Goal: Transaction & Acquisition: Purchase product/service

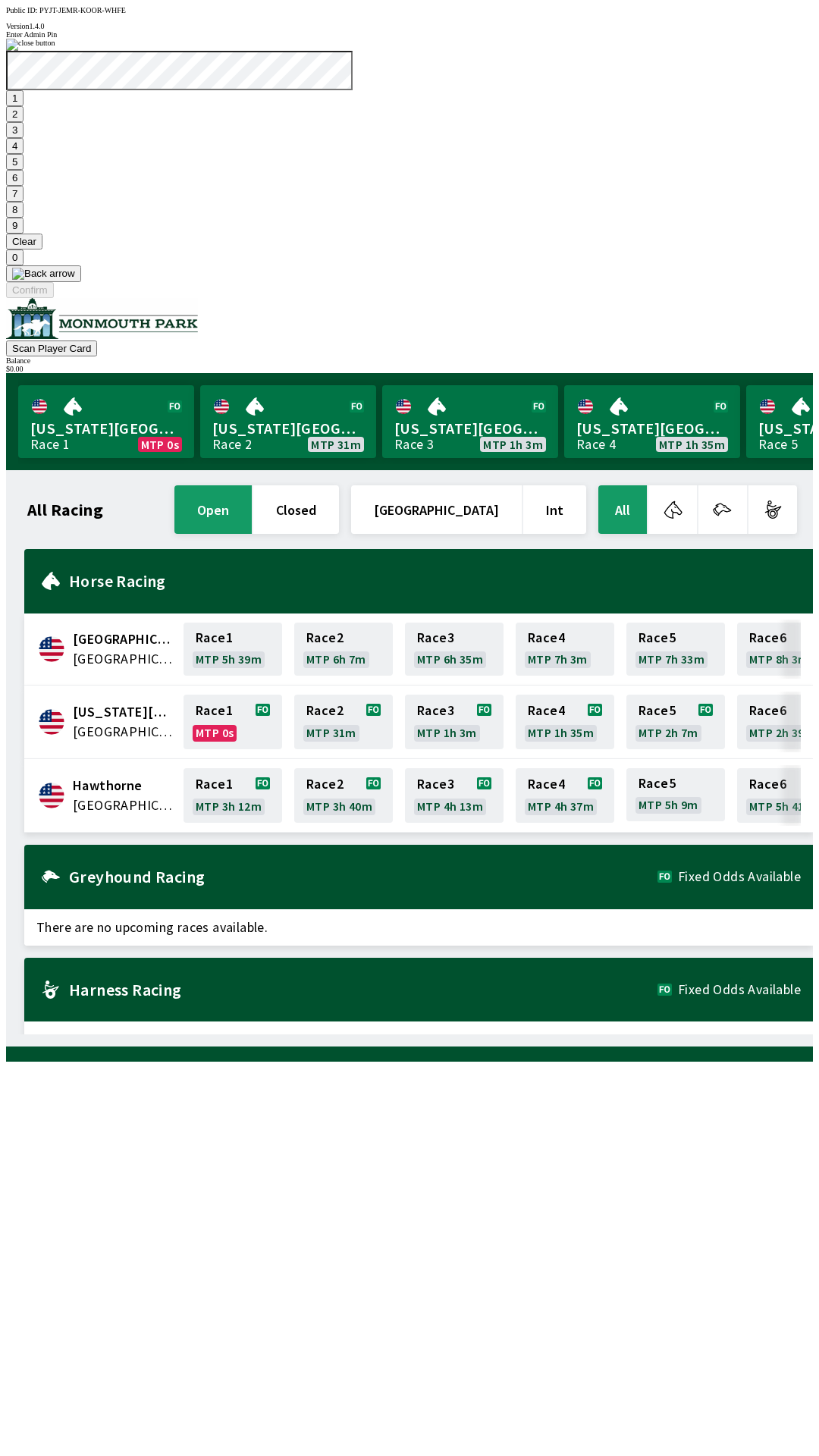
click at [24, 202] on button "7" at bounding box center [14, 193] width 17 height 16
click at [24, 138] on button "3" at bounding box center [14, 129] width 17 height 16
click at [54, 298] on button "Confirm" at bounding box center [30, 289] width 48 height 16
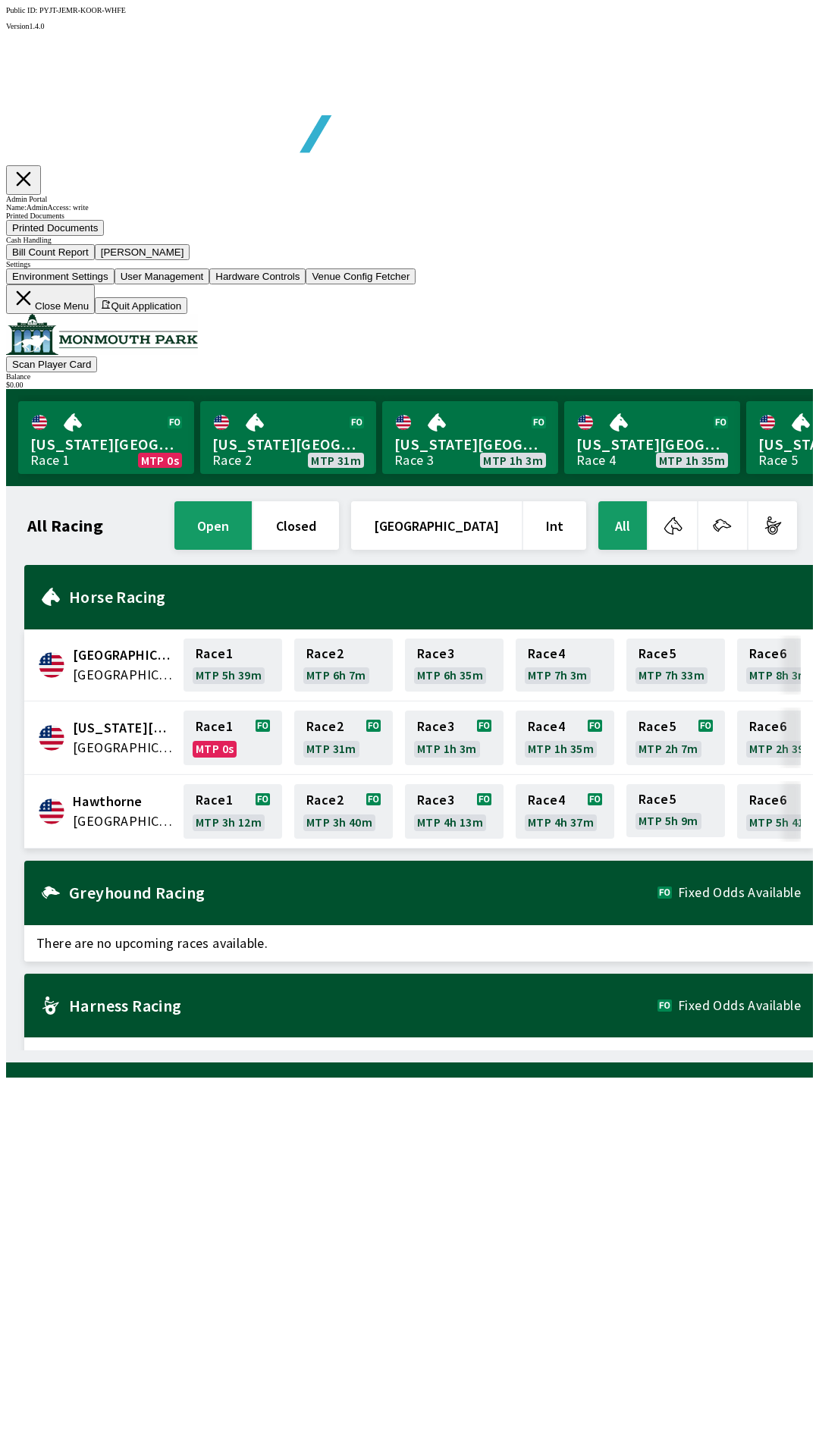
click at [95, 260] on button "Bill Count Report" at bounding box center [50, 252] width 89 height 16
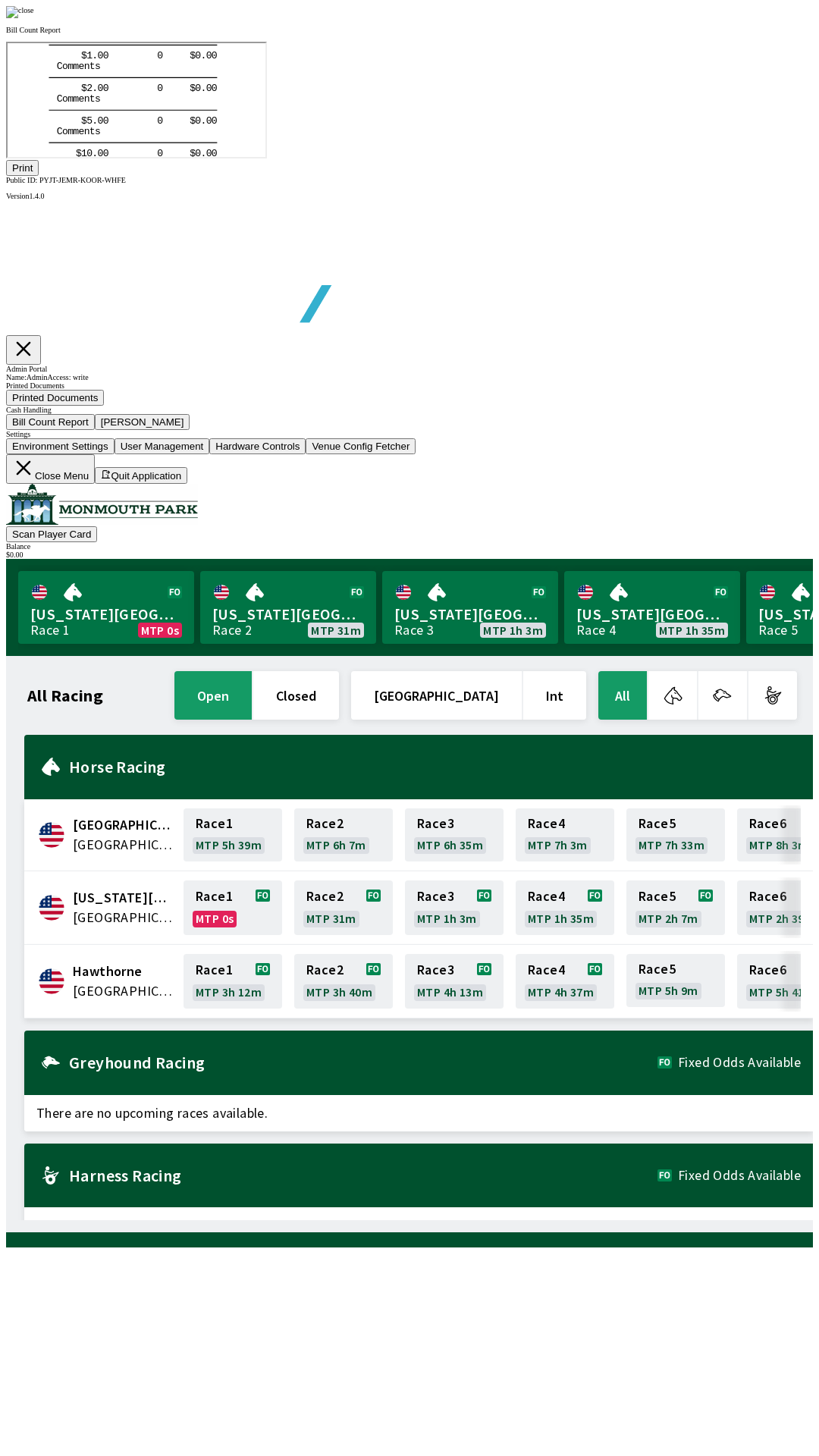
scroll to position [177, 0]
click at [38, 176] on button "Print" at bounding box center [22, 168] width 33 height 16
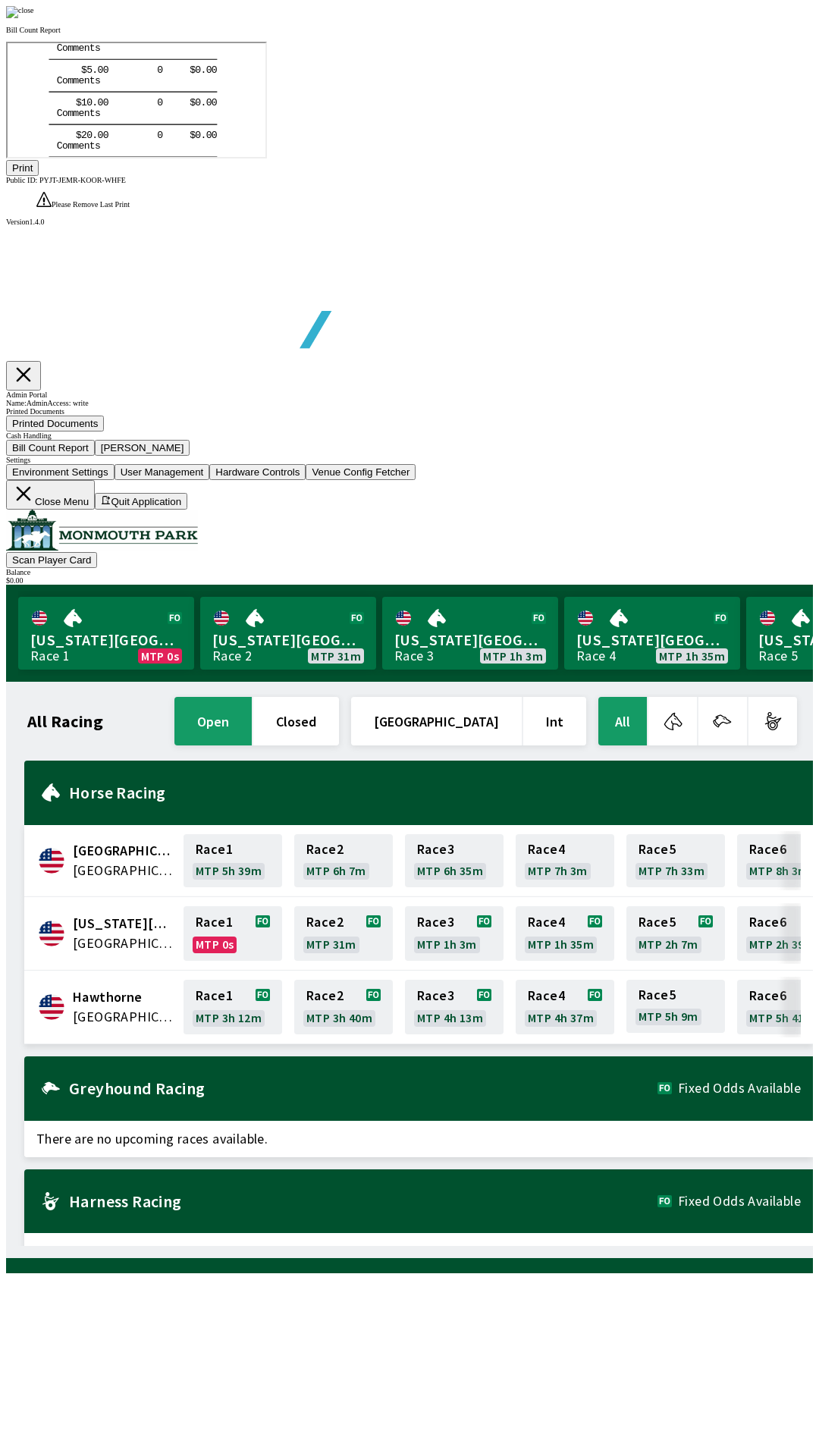
click at [34, 18] on img at bounding box center [19, 11] width 28 height 12
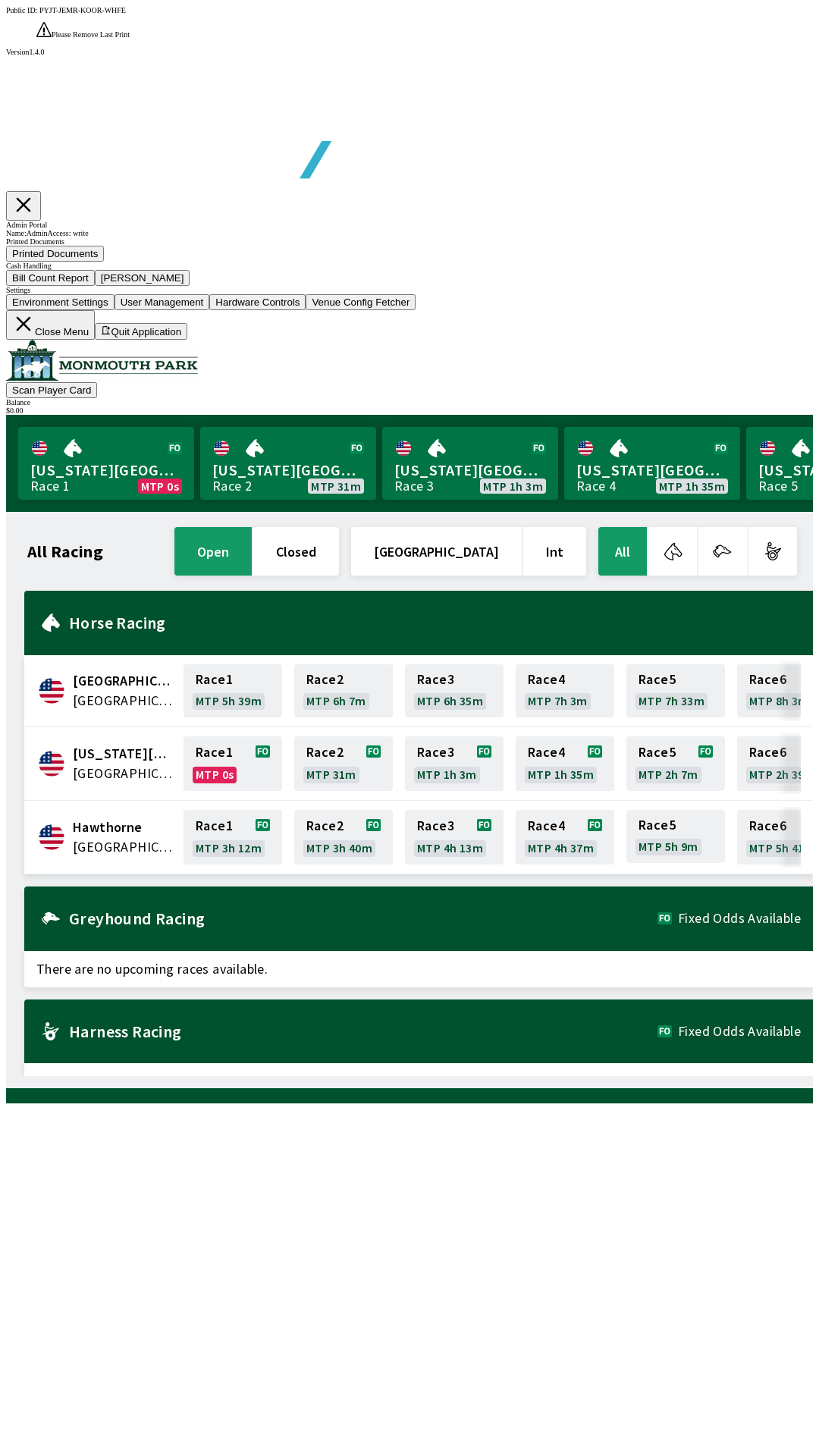
click at [191, 285] on button "[PERSON_NAME]" at bounding box center [143, 278] width 96 height 16
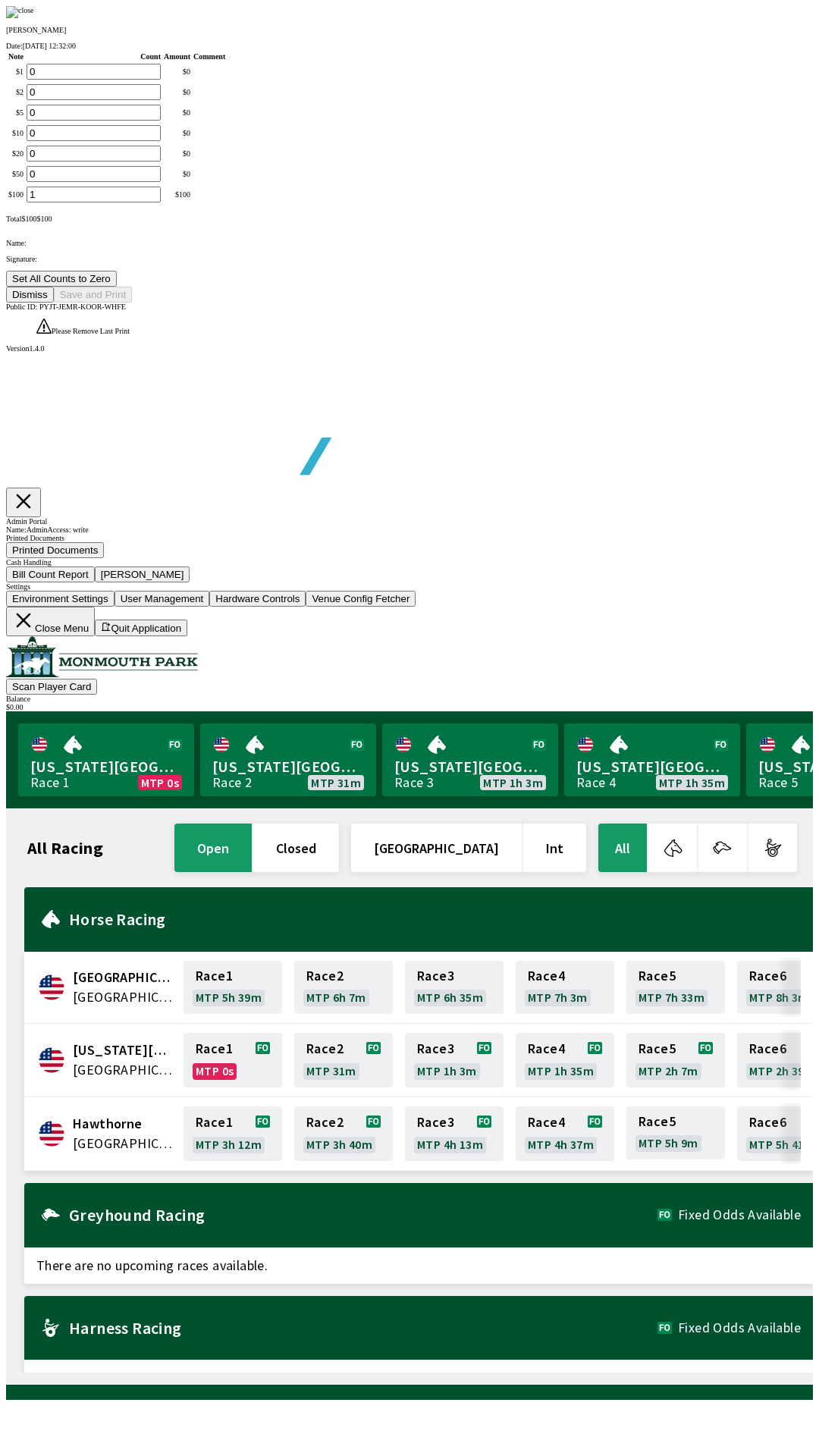
click at [117, 286] on button "Set All Counts to Zero" at bounding box center [61, 279] width 111 height 16
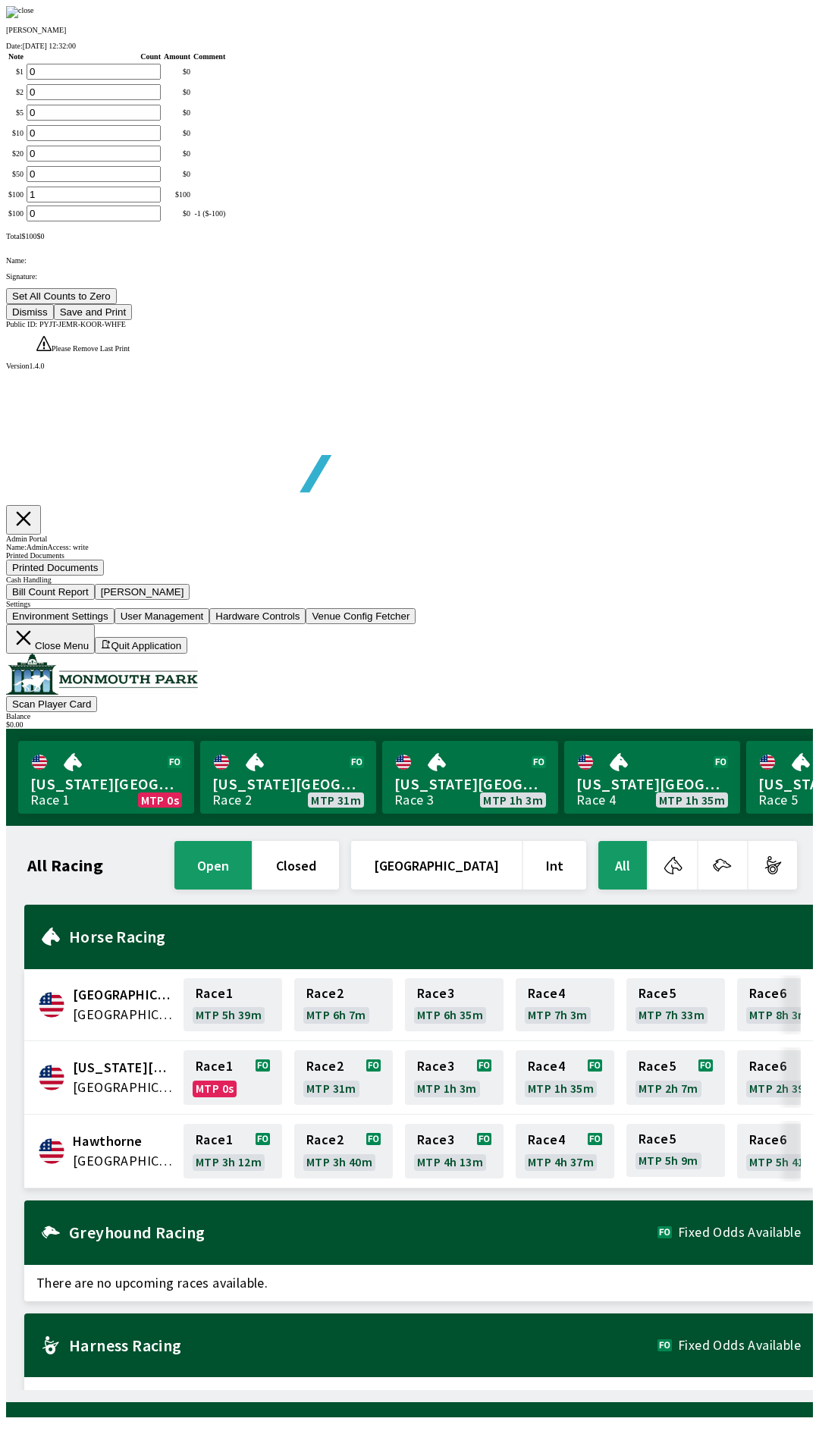
click at [132, 320] on button "Save and Print" at bounding box center [93, 311] width 79 height 16
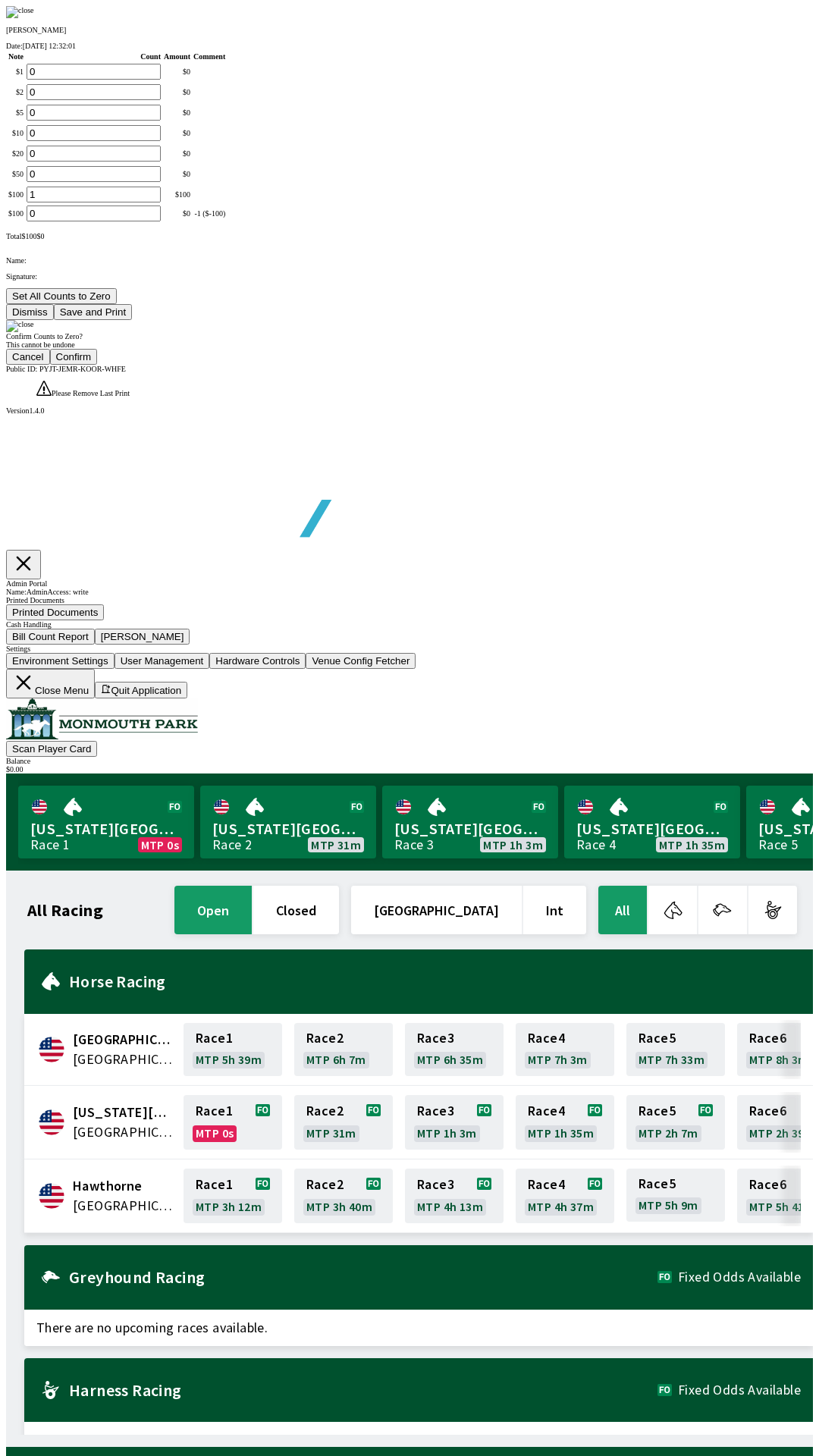
click at [98, 365] on button "Confirm" at bounding box center [74, 356] width 48 height 16
type input "0"
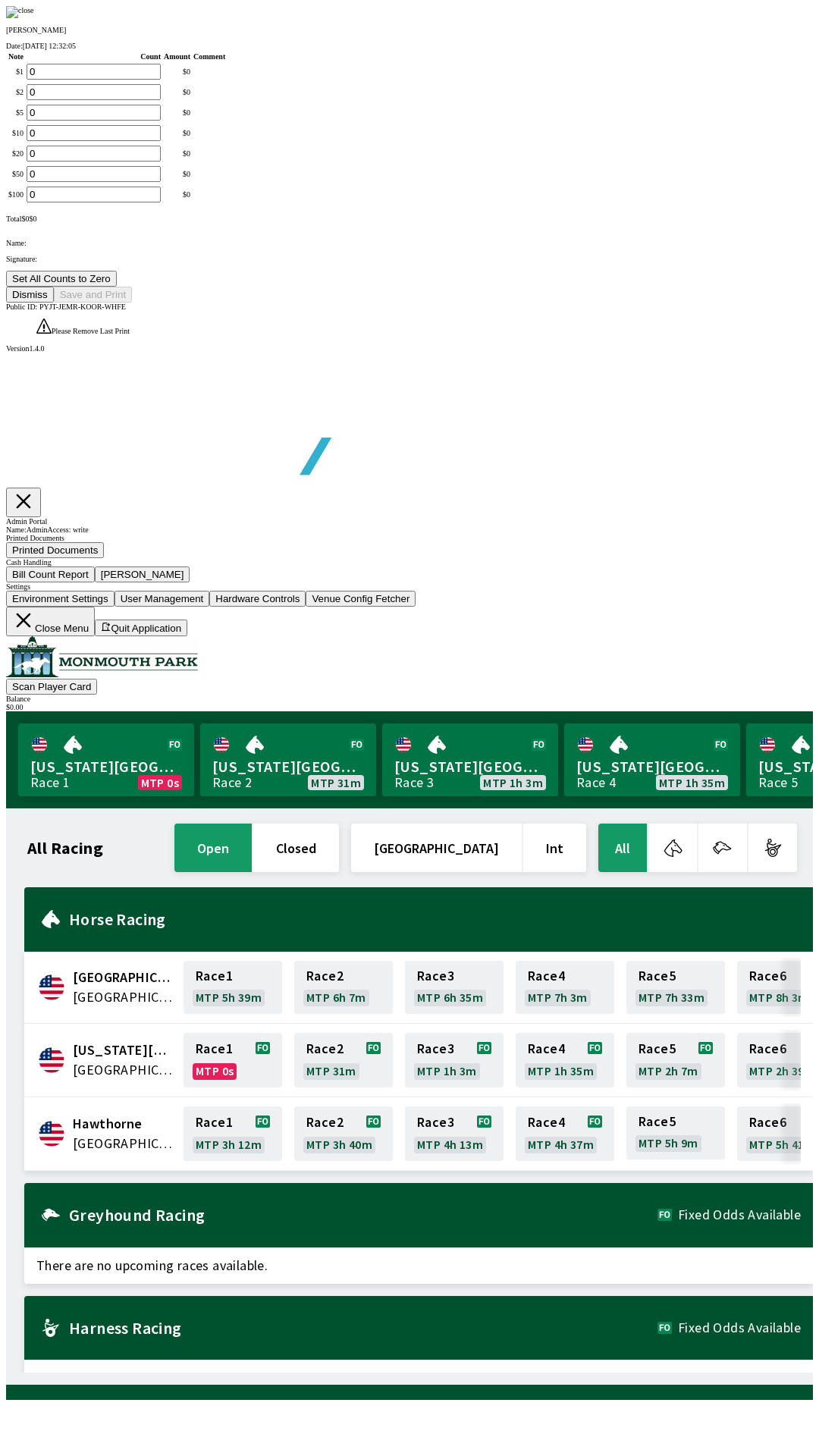
click at [226, 203] on td at bounding box center [209, 194] width 34 height 17
click at [54, 303] on button "Dismiss" at bounding box center [30, 294] width 48 height 16
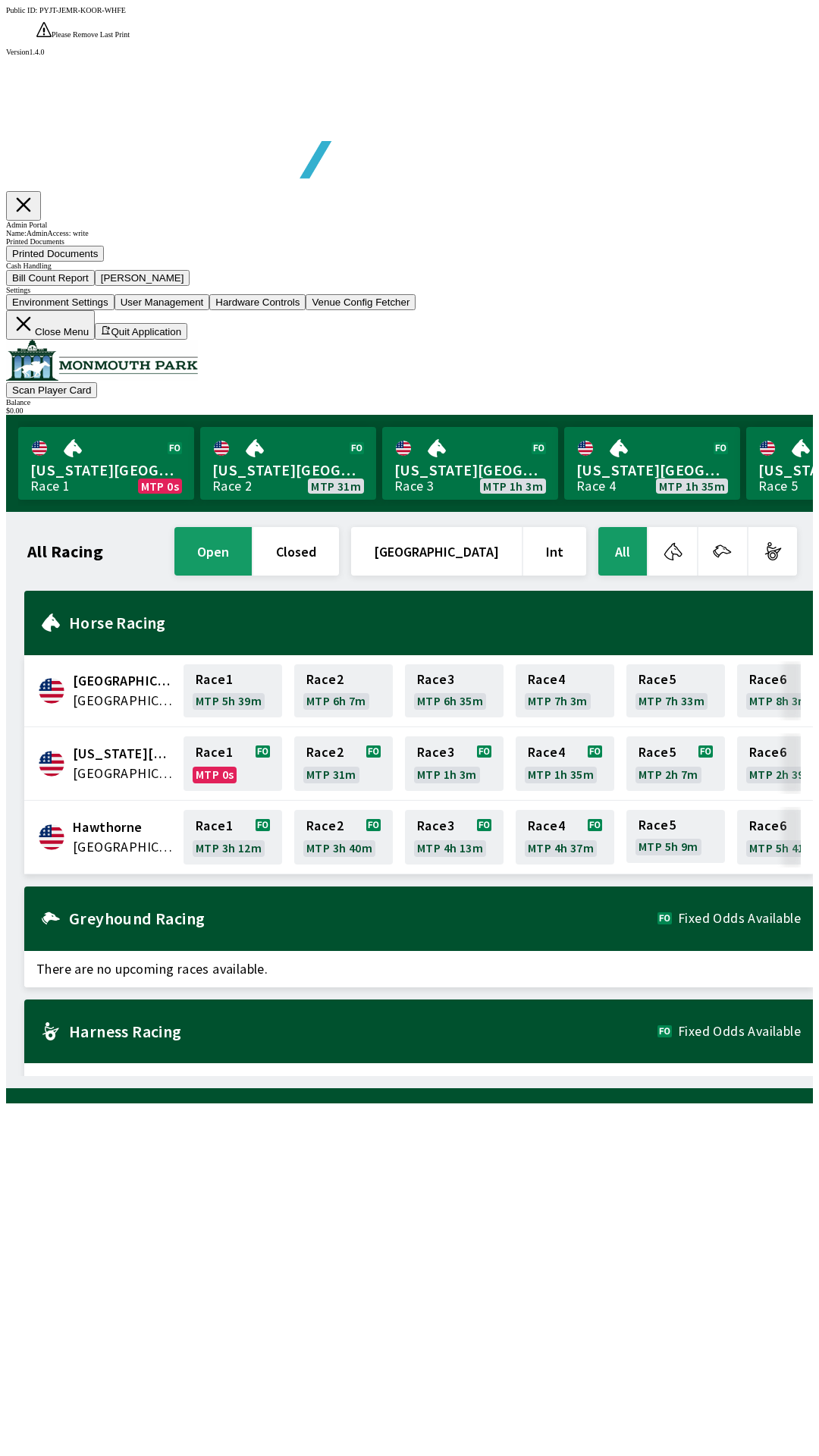
click at [95, 340] on button "Close Menu" at bounding box center [50, 325] width 89 height 30
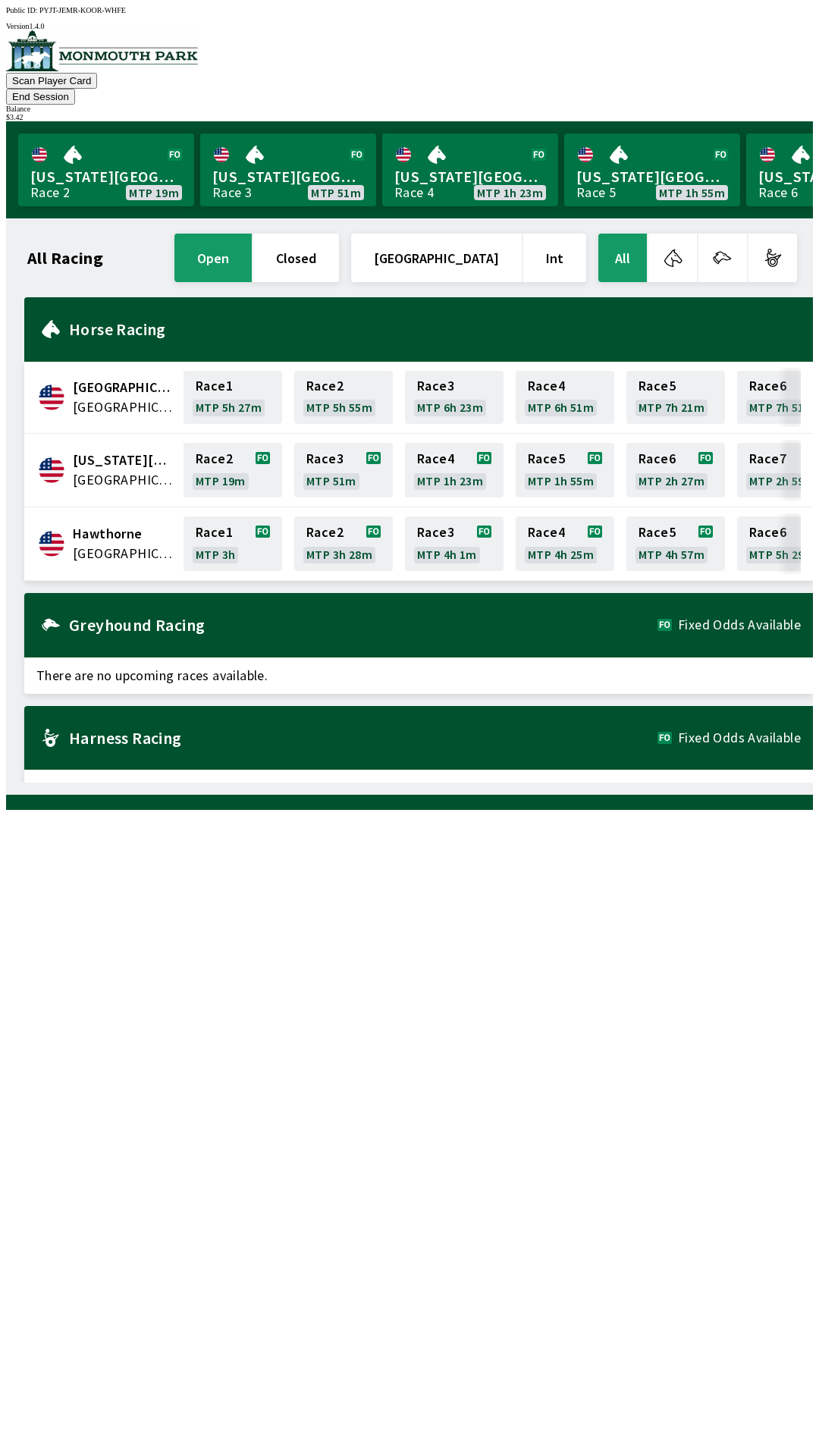
click at [75, 783] on div "All Racing open closed [GEOGRAPHIC_DATA] Int All [GEOGRAPHIC_DATA] [GEOGRAPHIC_…" at bounding box center [415, 507] width 794 height 552
click at [90, 158] on link "[US_STATE] Park Race 2 MTP 19m" at bounding box center [106, 170] width 176 height 73
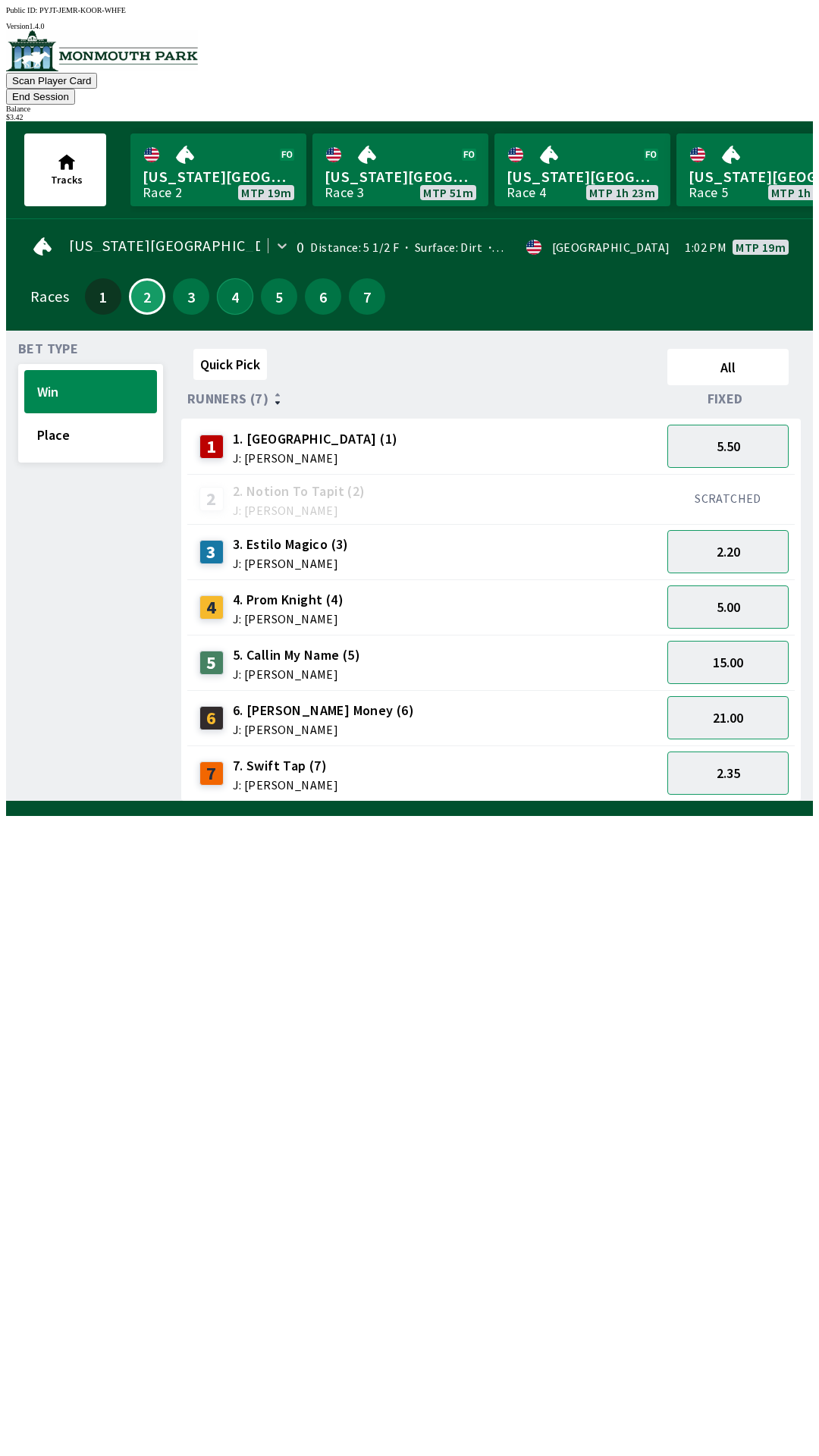
click at [226, 281] on button "4" at bounding box center [235, 296] width 36 height 36
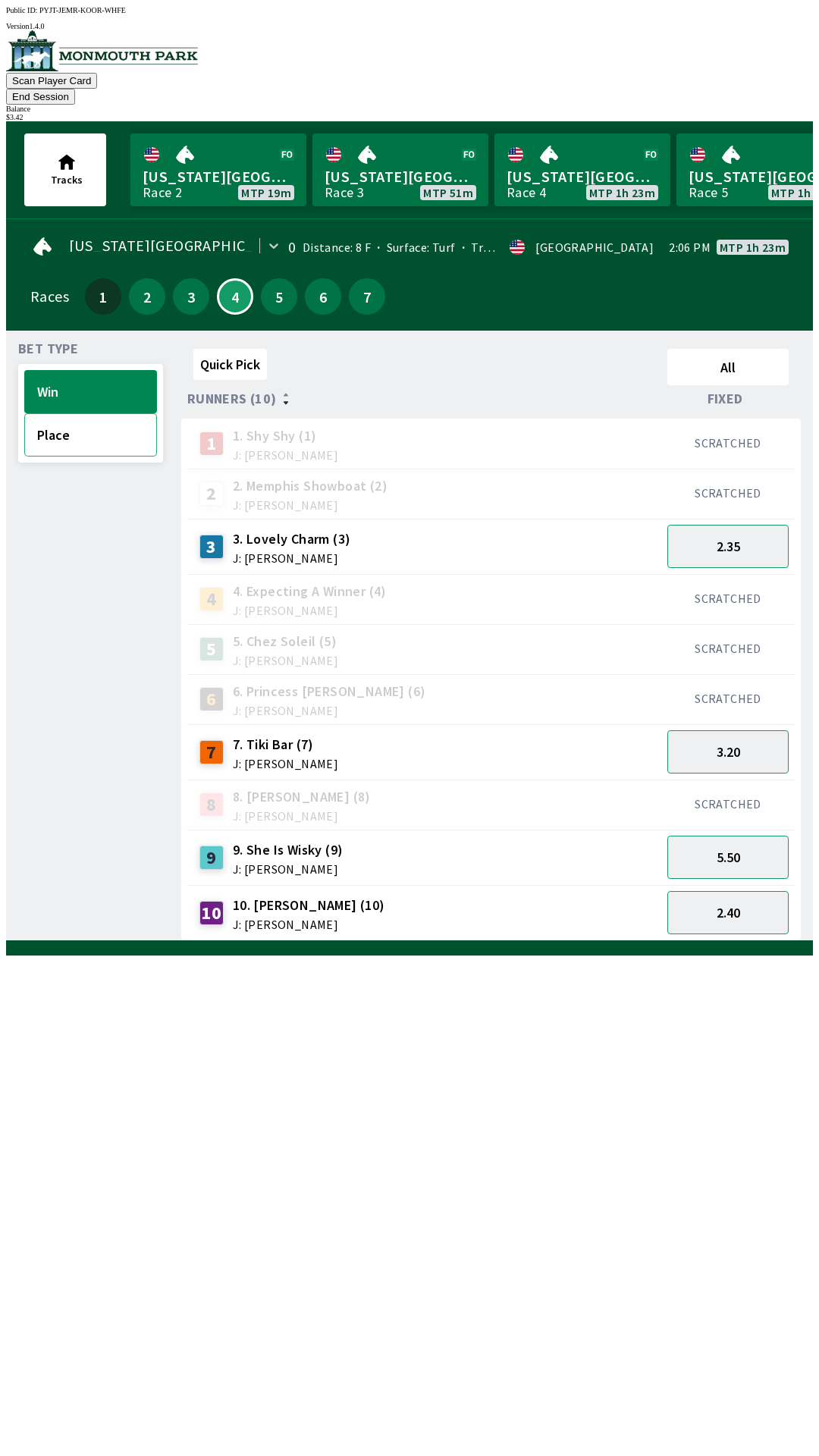
click at [72, 418] on button "Place" at bounding box center [90, 434] width 133 height 43
click at [737, 730] on button "2.15" at bounding box center [728, 751] width 122 height 43
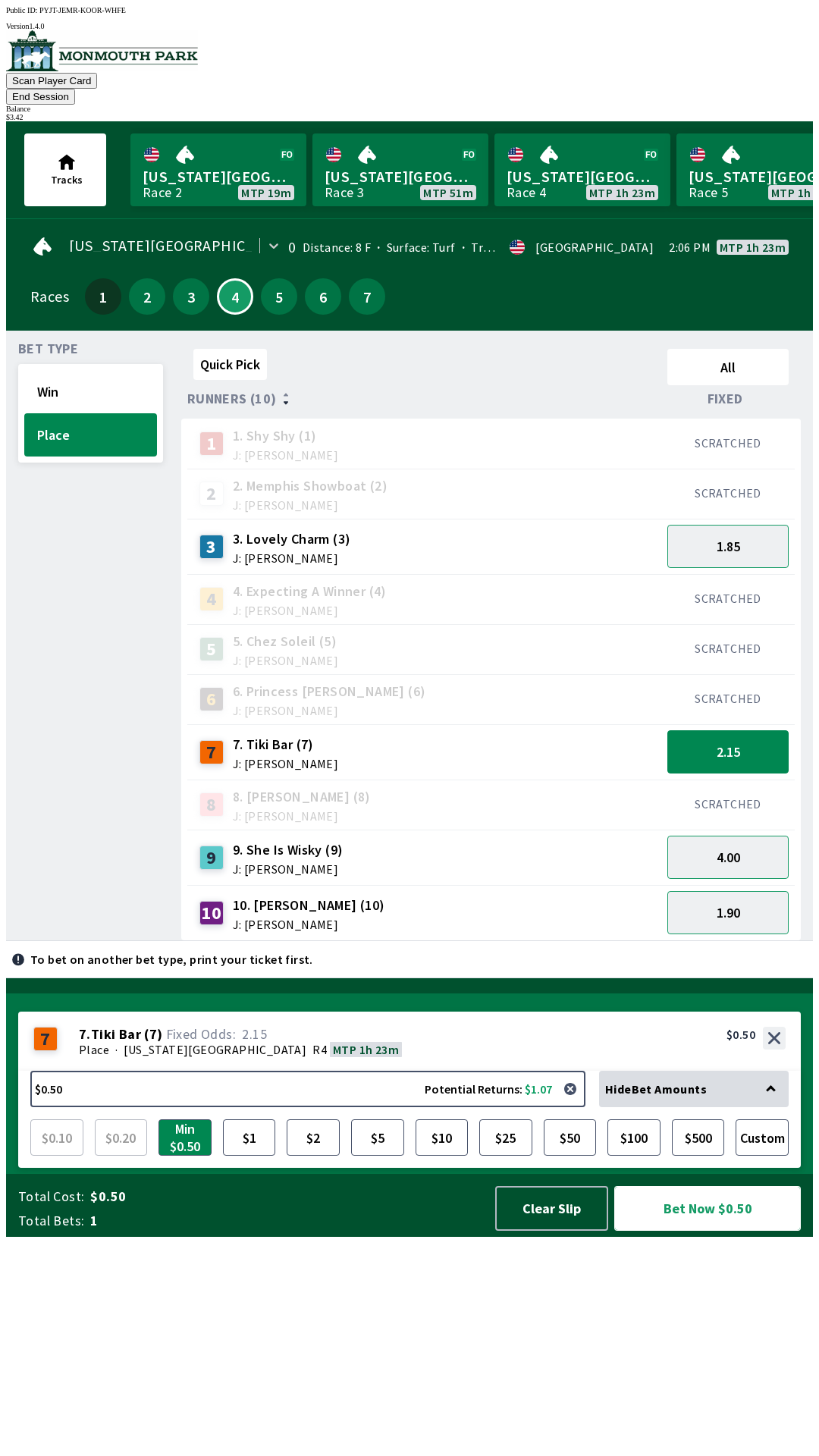
click at [709, 1231] on button "Bet Now $0.50" at bounding box center [707, 1208] width 187 height 45
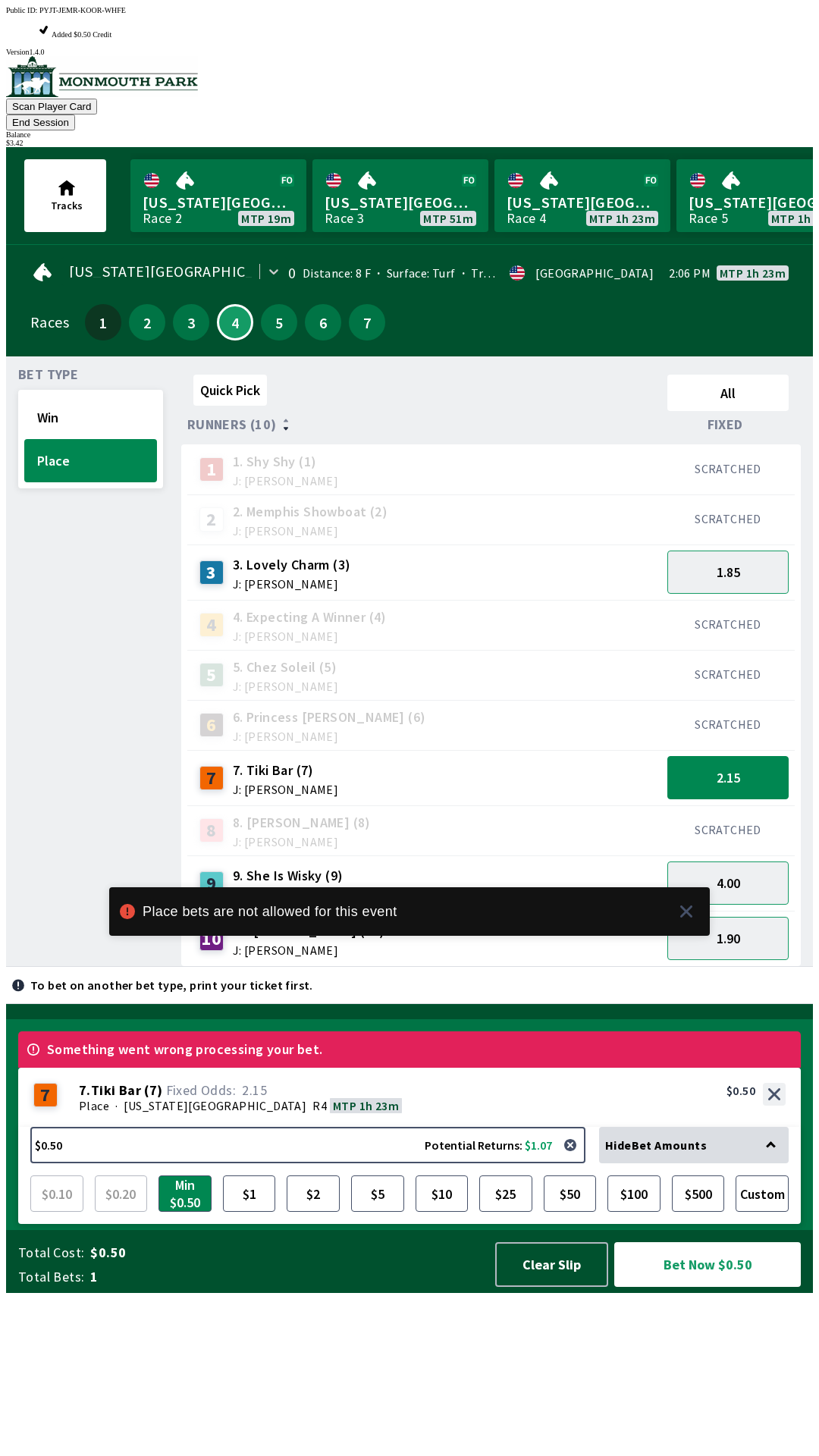
click at [45, 921] on div "Bet Type Win Place" at bounding box center [90, 668] width 145 height 598
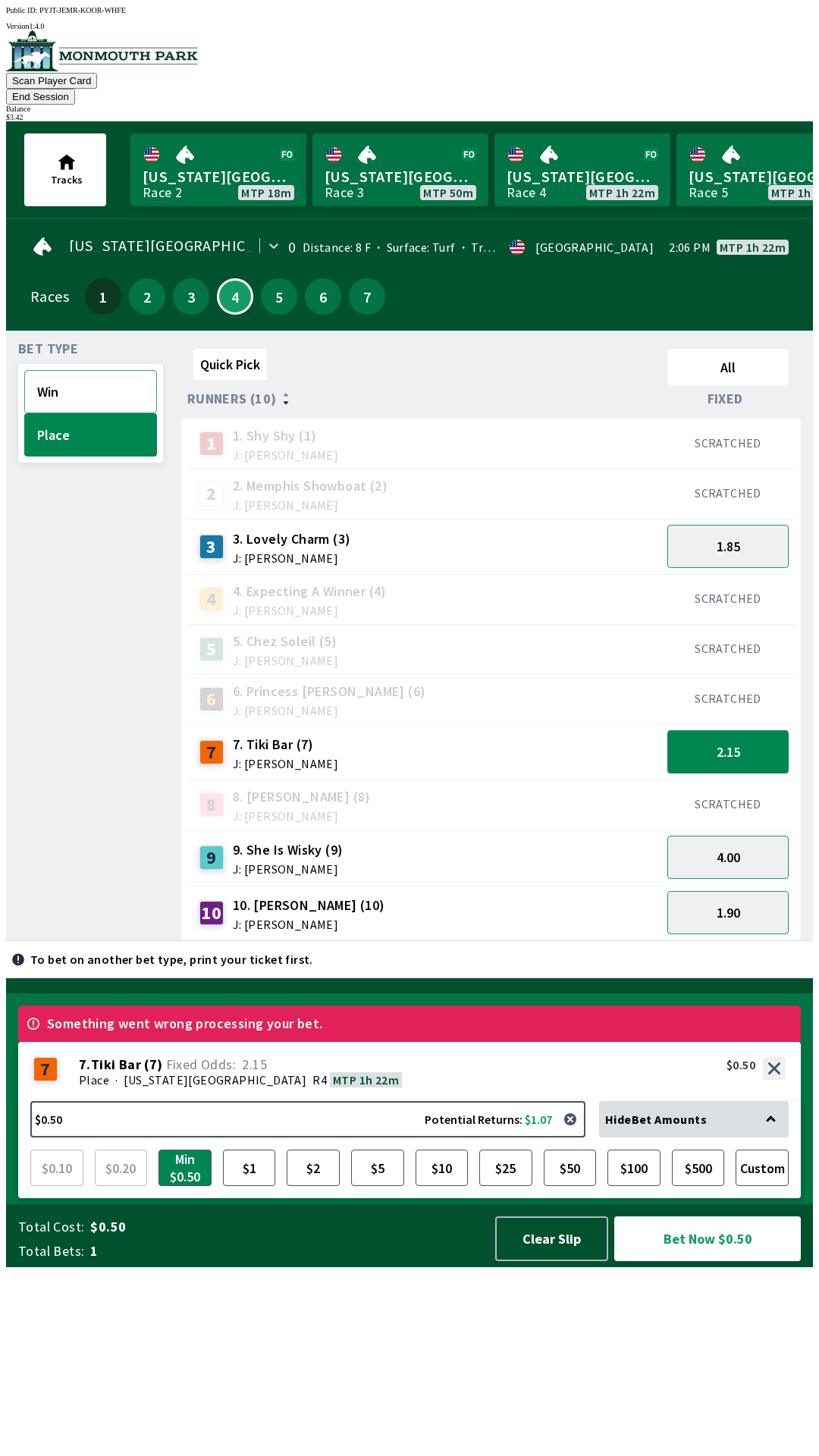
click at [85, 377] on button "Win" at bounding box center [90, 391] width 133 height 43
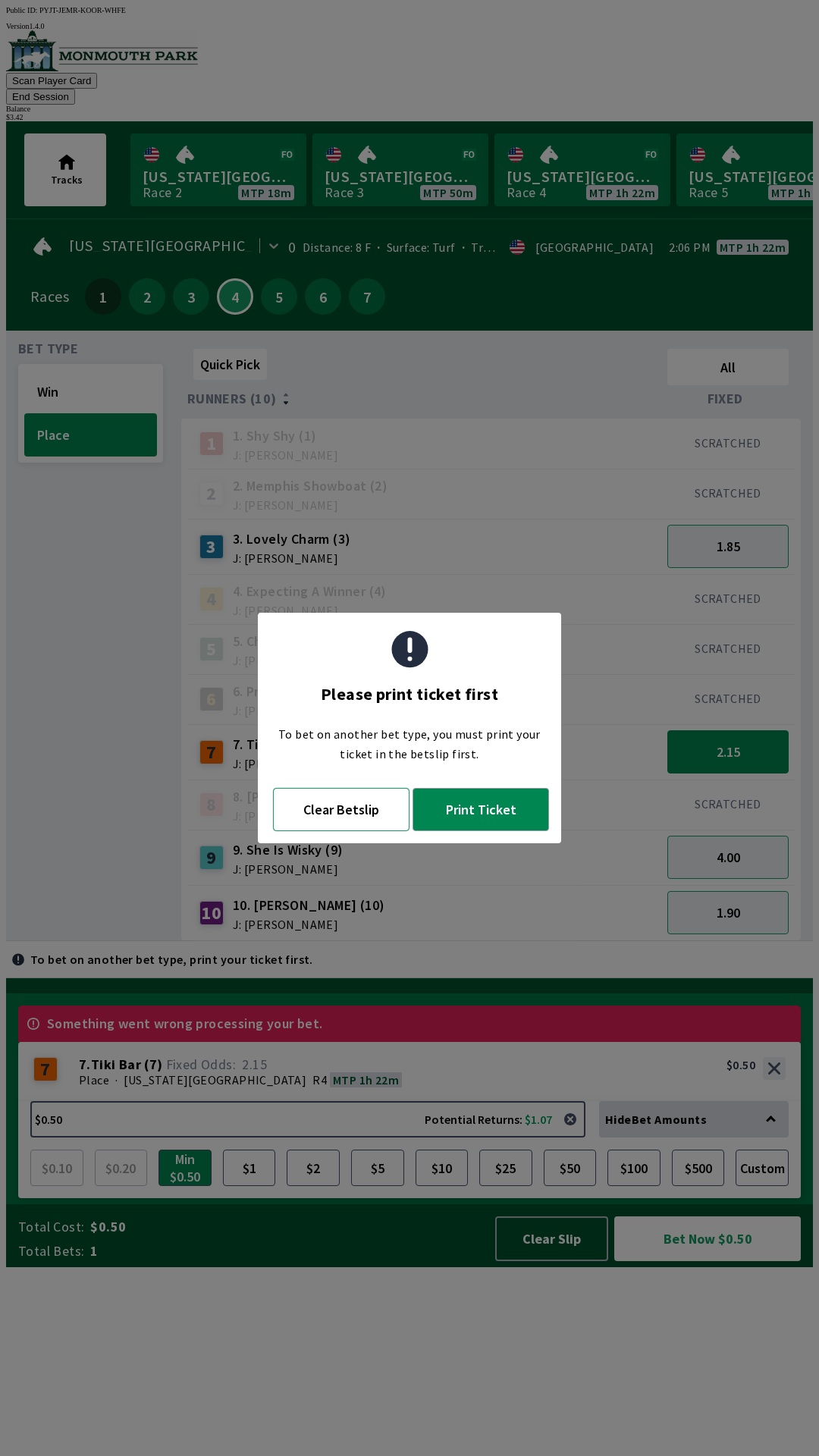
click at [336, 797] on button "Clear Betslip" at bounding box center [341, 808] width 136 height 43
click at [348, 830] on div "9 9. She Is Wisky (9) J: [PERSON_NAME]" at bounding box center [423, 857] width 474 height 56
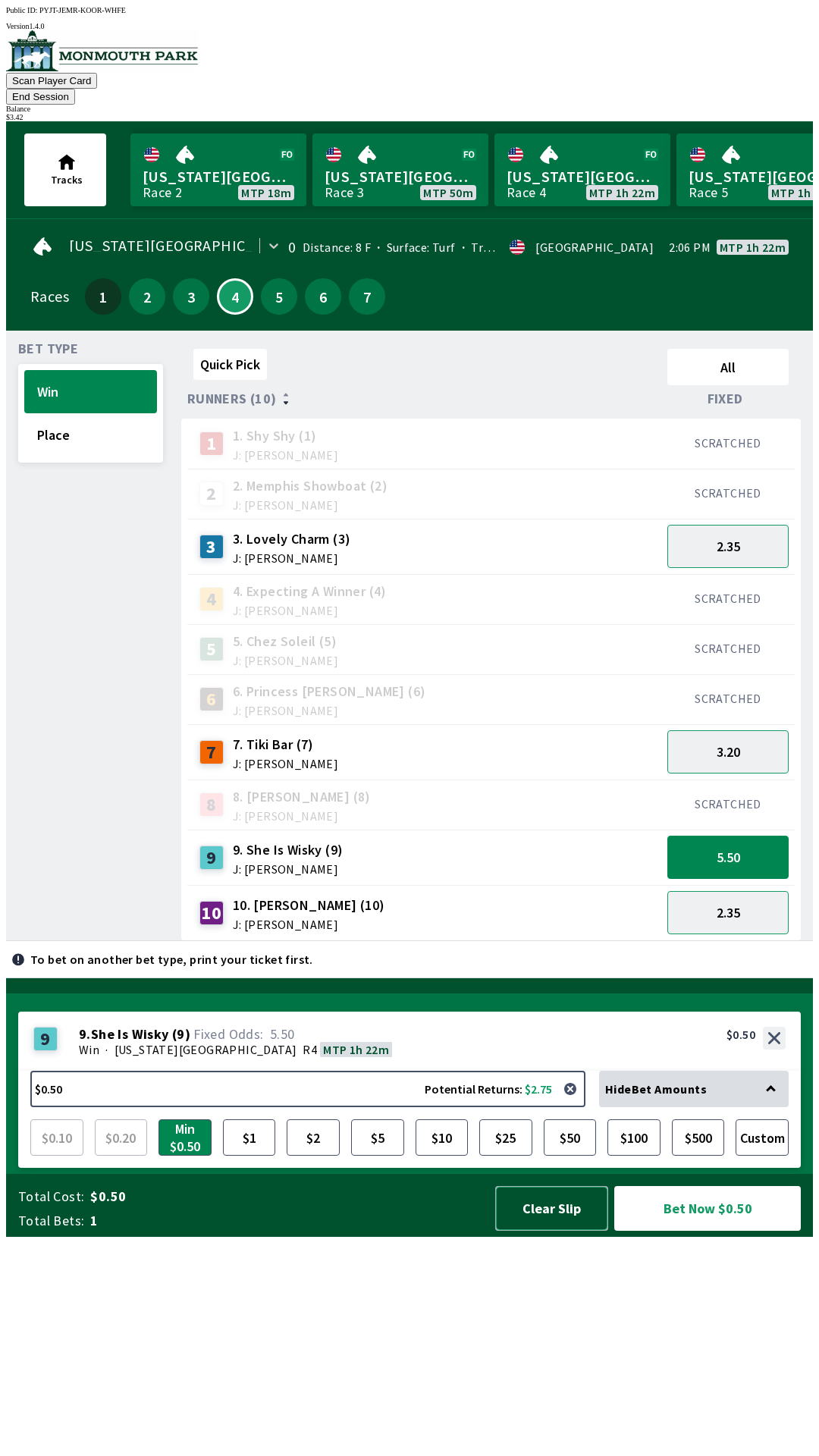
click at [538, 1231] on button "Clear Slip" at bounding box center [552, 1208] width 113 height 45
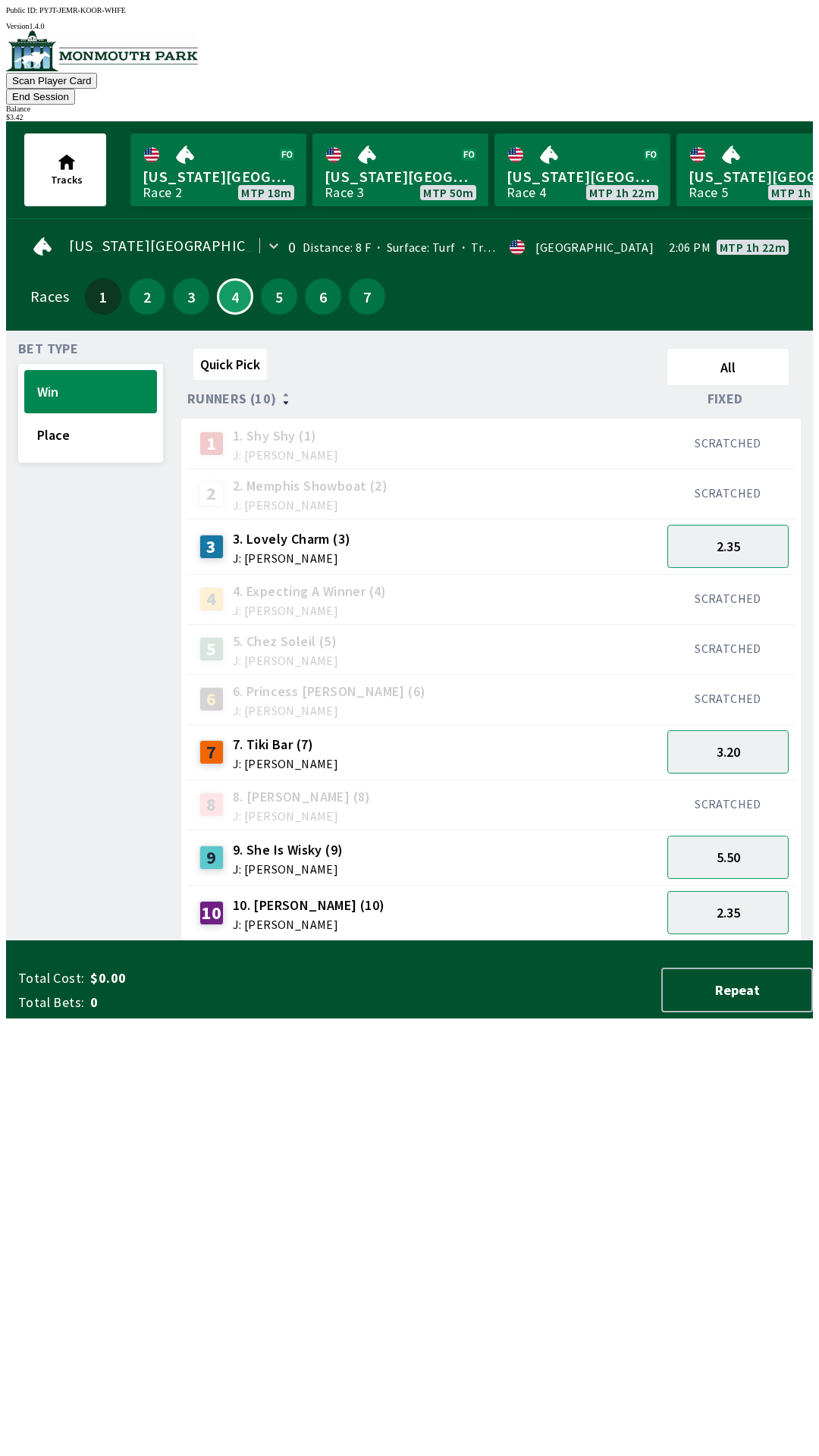
click at [547, 1012] on div "Total Cost: $0.00 Total Bets: 0 Repeat" at bounding box center [415, 990] width 794 height 45
click at [353, 278] on button "7" at bounding box center [367, 296] width 36 height 36
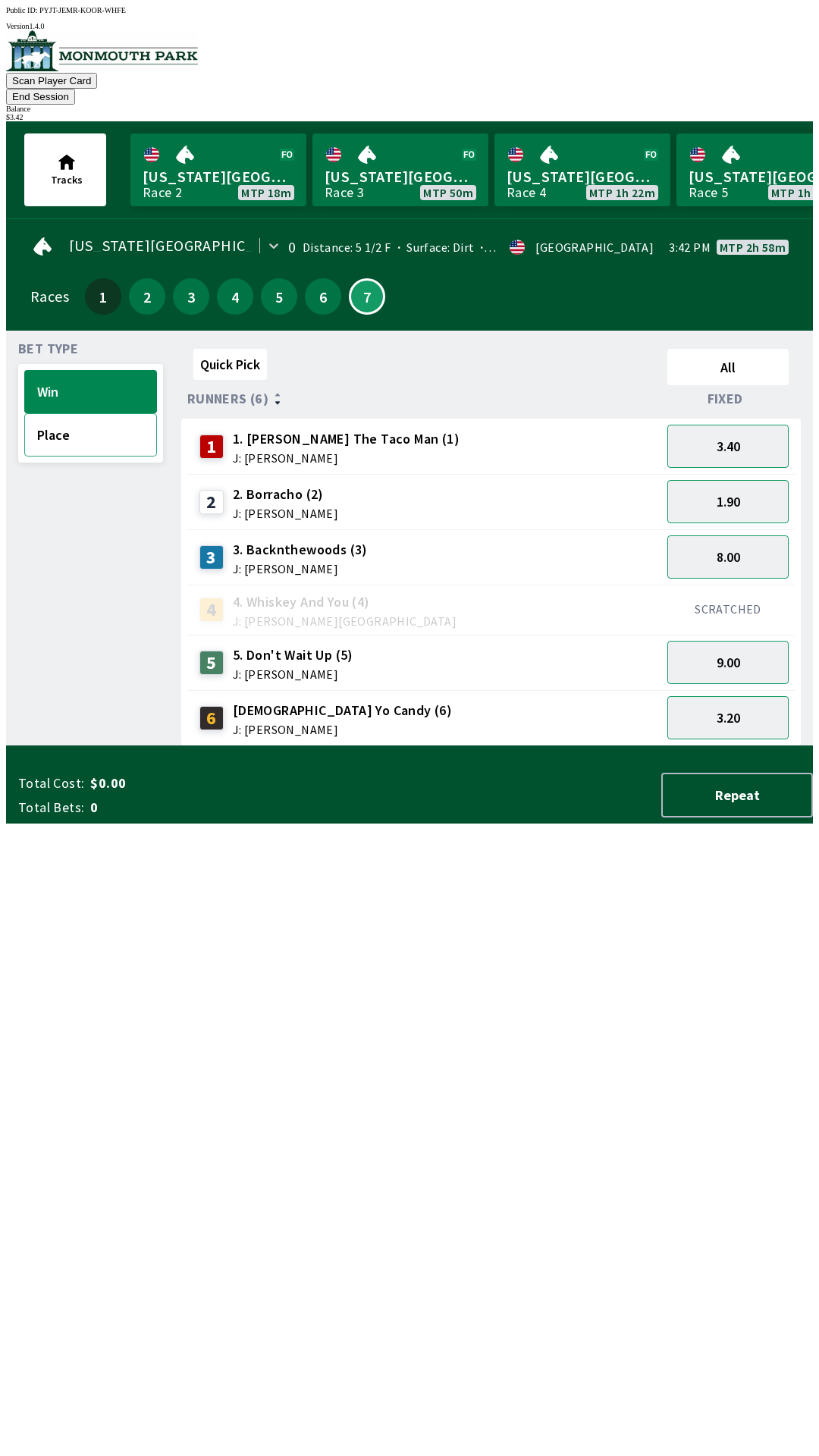
click at [81, 421] on button "Place" at bounding box center [90, 434] width 133 height 43
click at [735, 432] on button "1.65" at bounding box center [728, 445] width 122 height 43
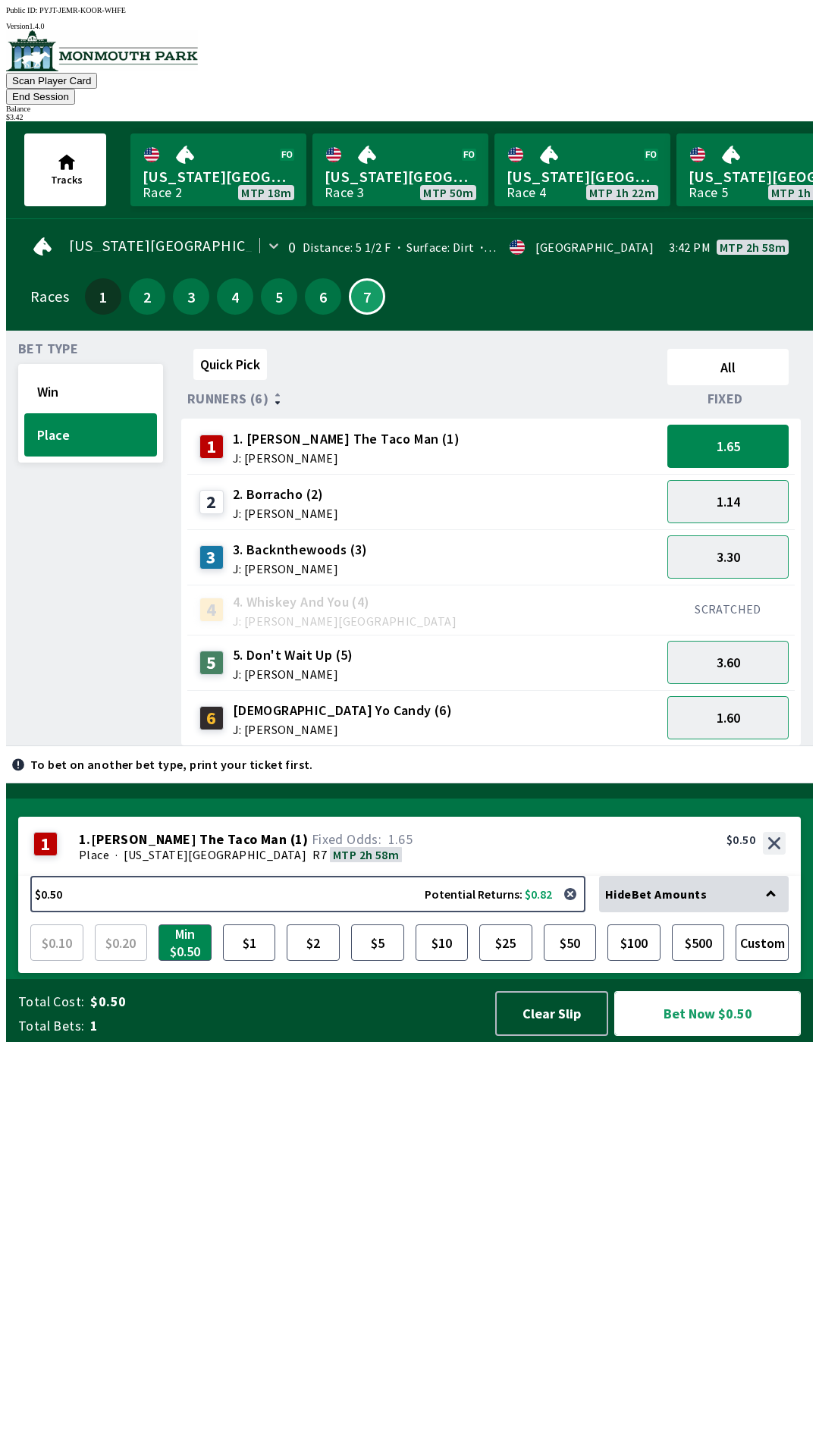
click at [696, 1035] on button "Bet Now $0.50" at bounding box center [707, 1012] width 187 height 45
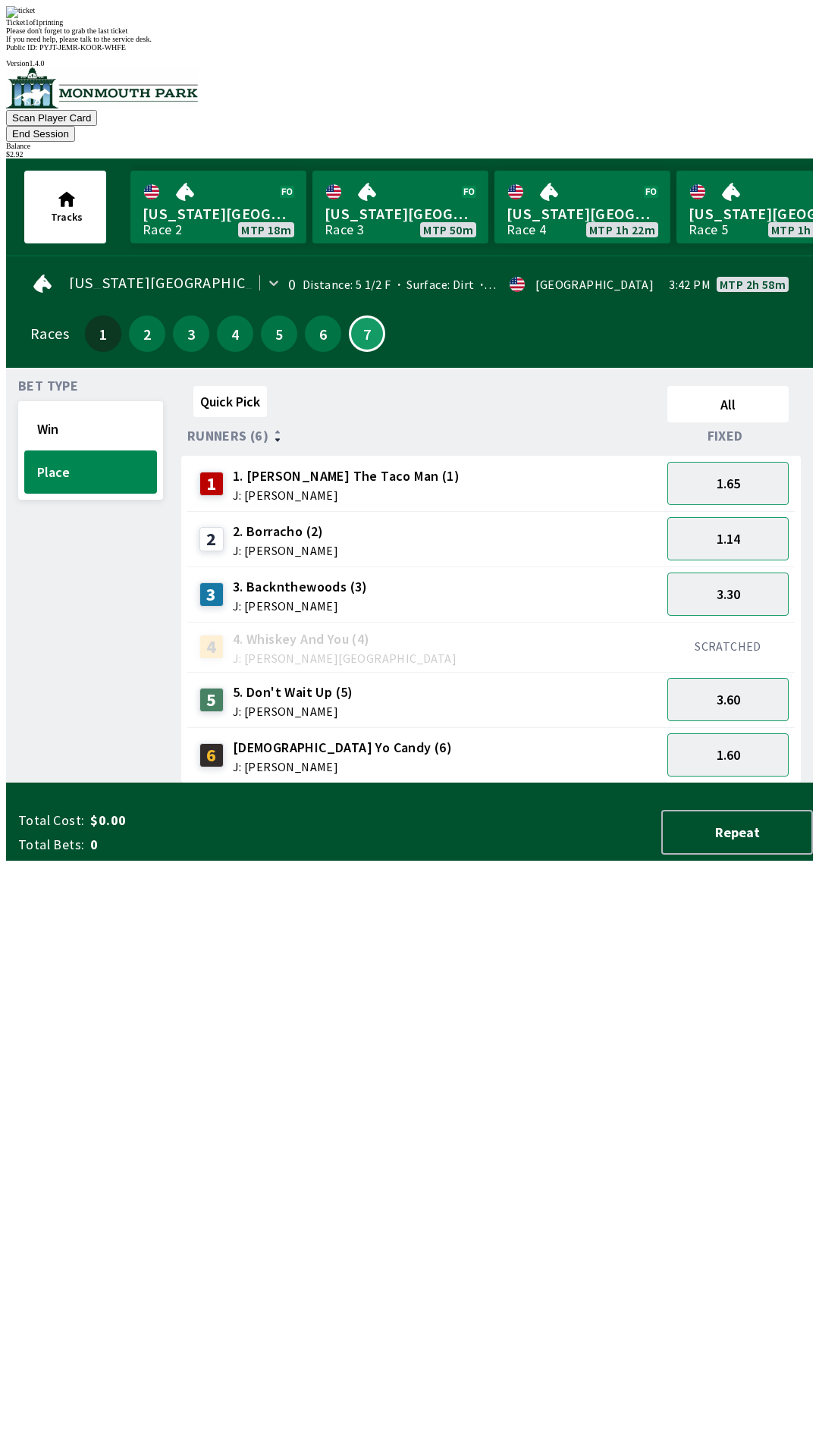
click at [49, 784] on div "Bet Type Win Place" at bounding box center [90, 581] width 145 height 403
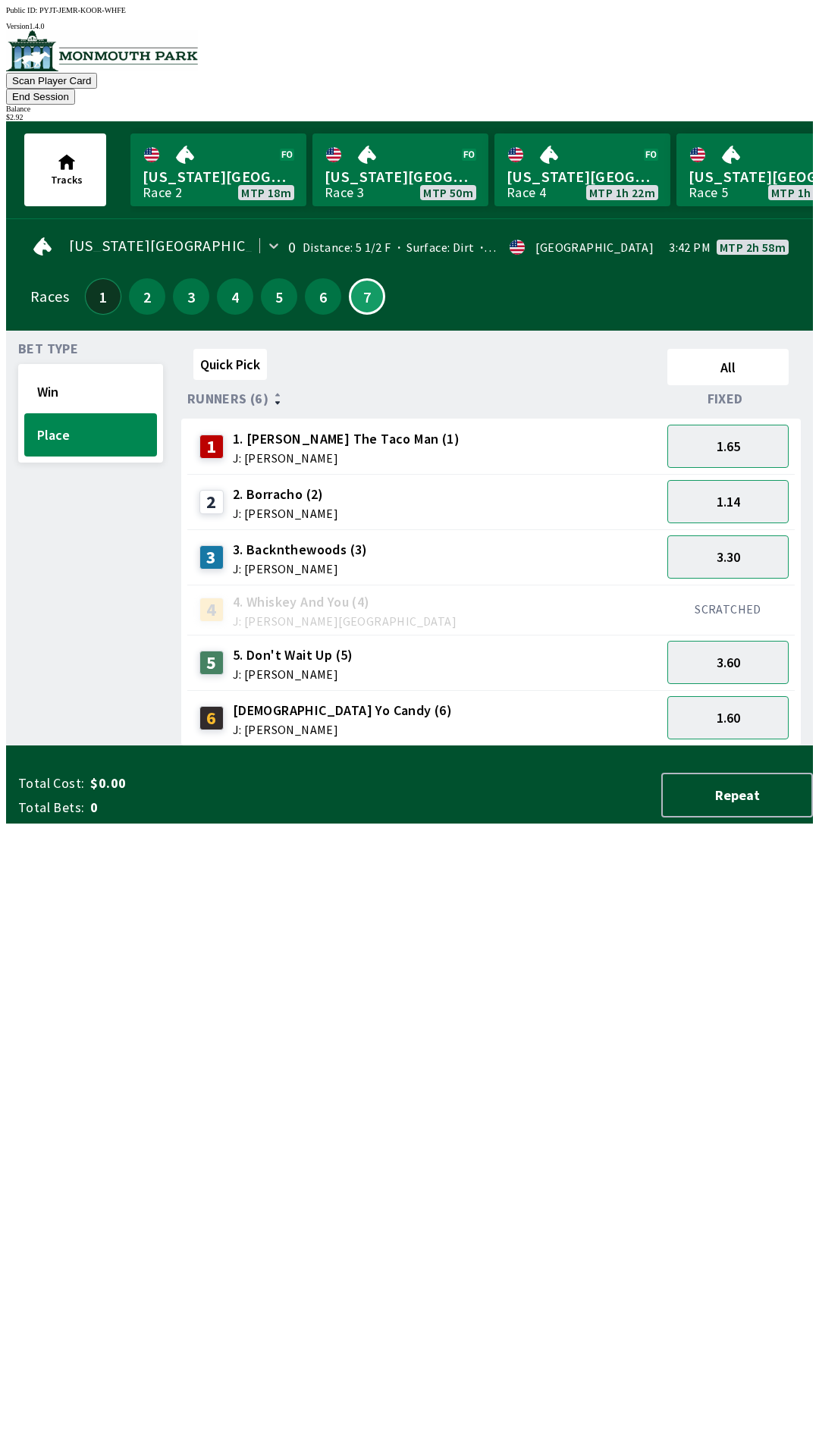
click at [90, 279] on button "1" at bounding box center [103, 296] width 36 height 36
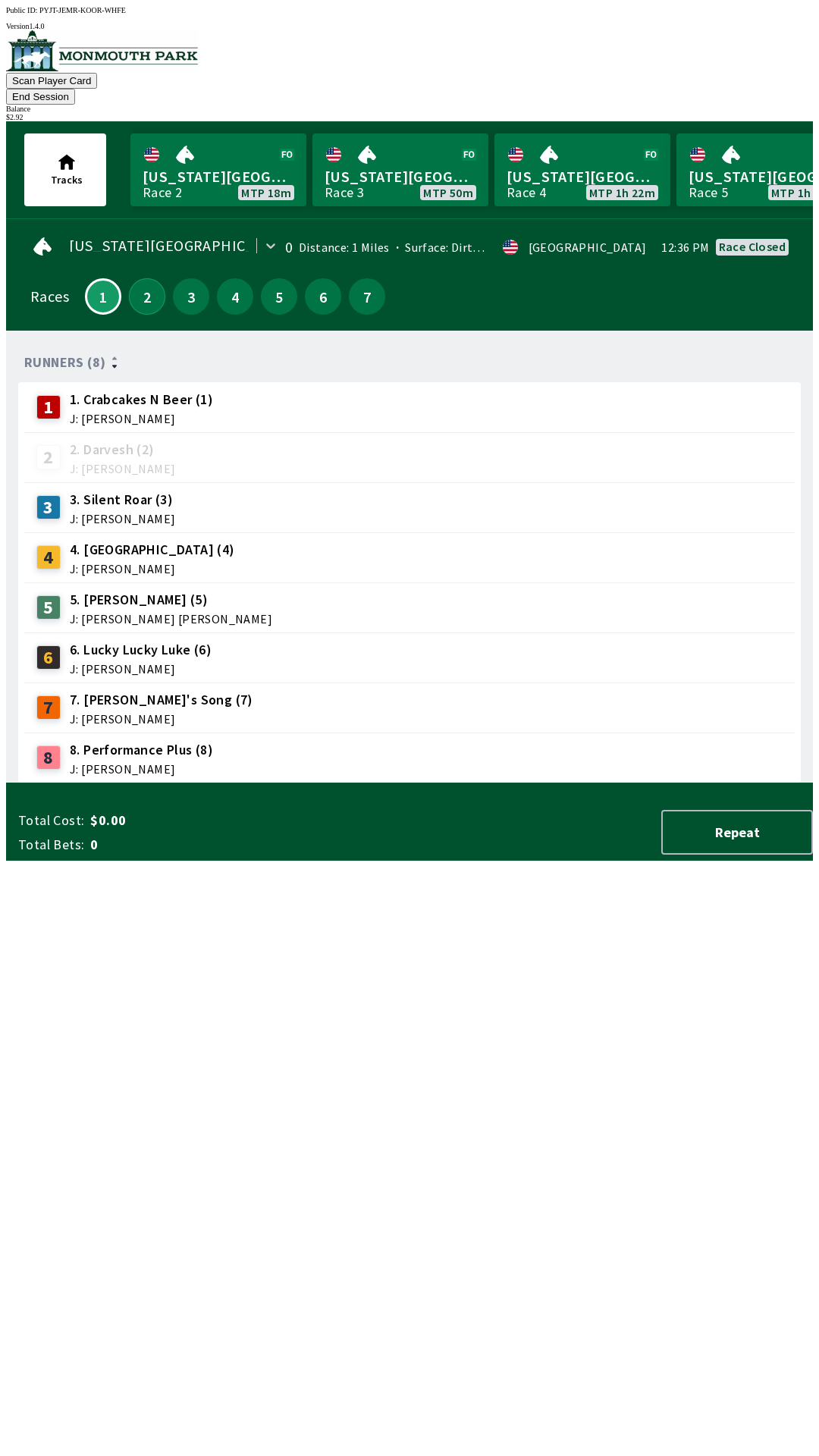
click at [133, 284] on button "2" at bounding box center [148, 296] width 36 height 36
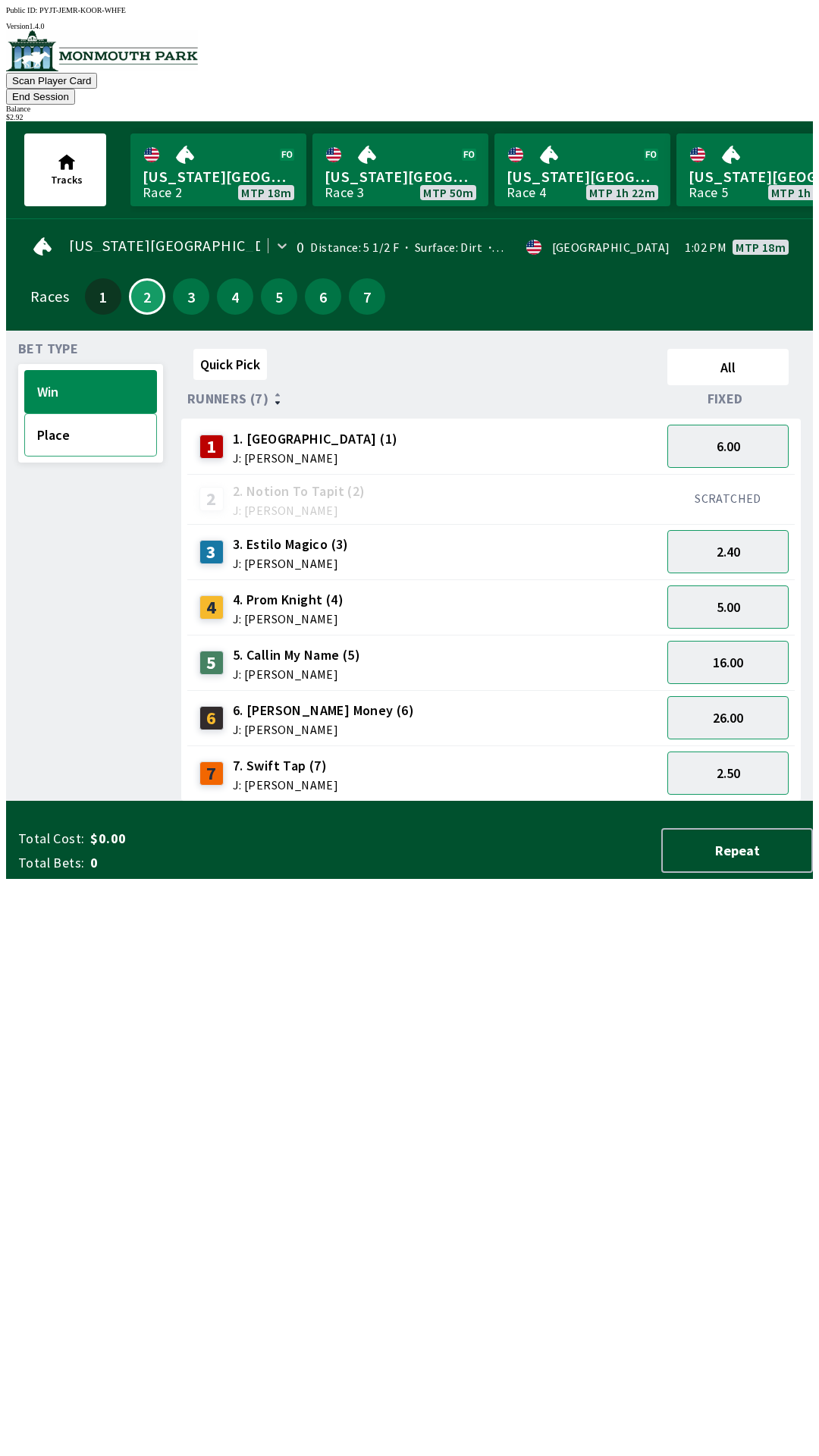
click at [97, 427] on button "Place" at bounding box center [90, 434] width 133 height 43
click at [176, 279] on button "3" at bounding box center [191, 296] width 36 height 36
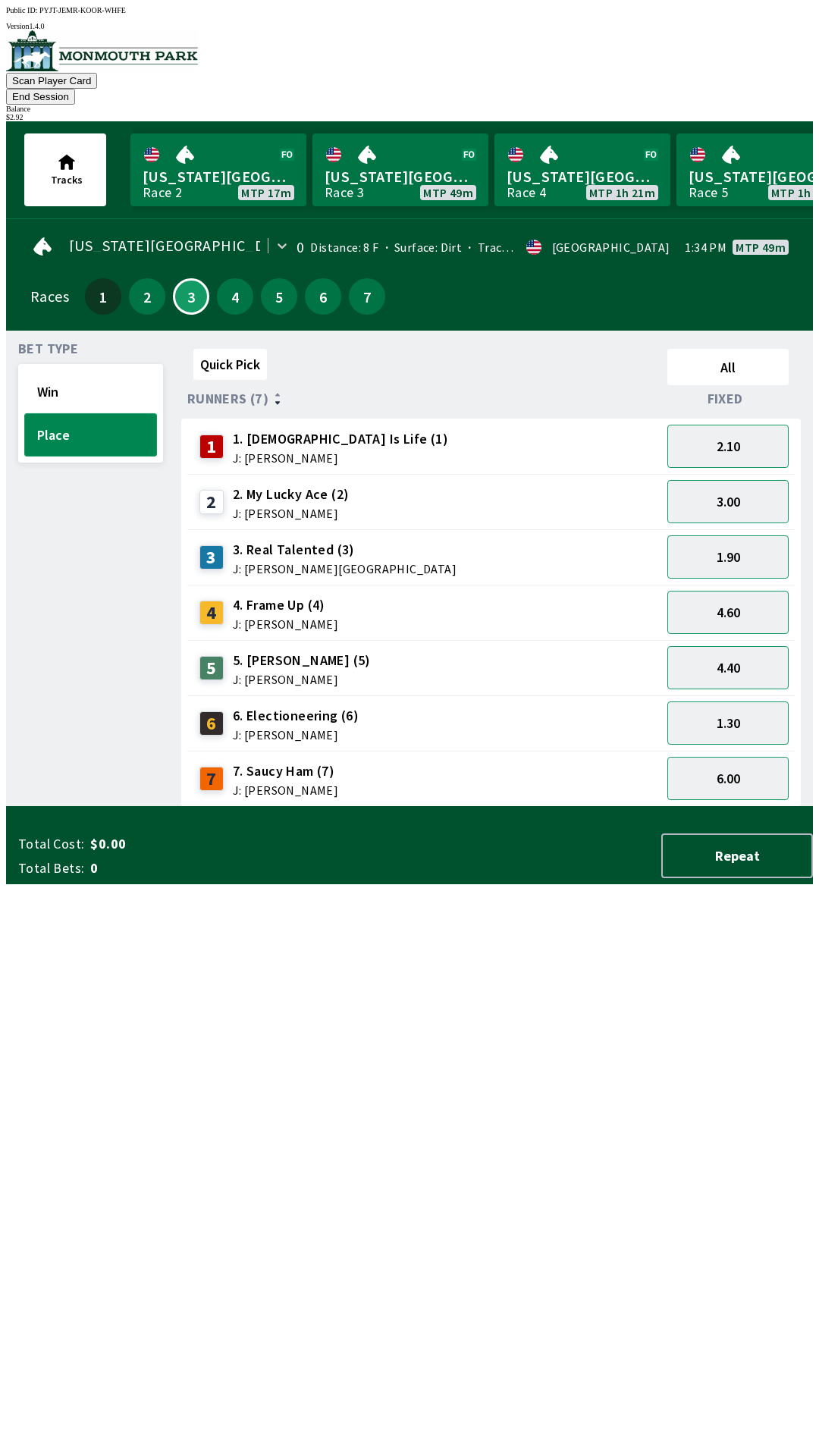
click at [75, 417] on button "Place" at bounding box center [90, 434] width 133 height 43
click at [135, 281] on button "2" at bounding box center [148, 296] width 36 height 36
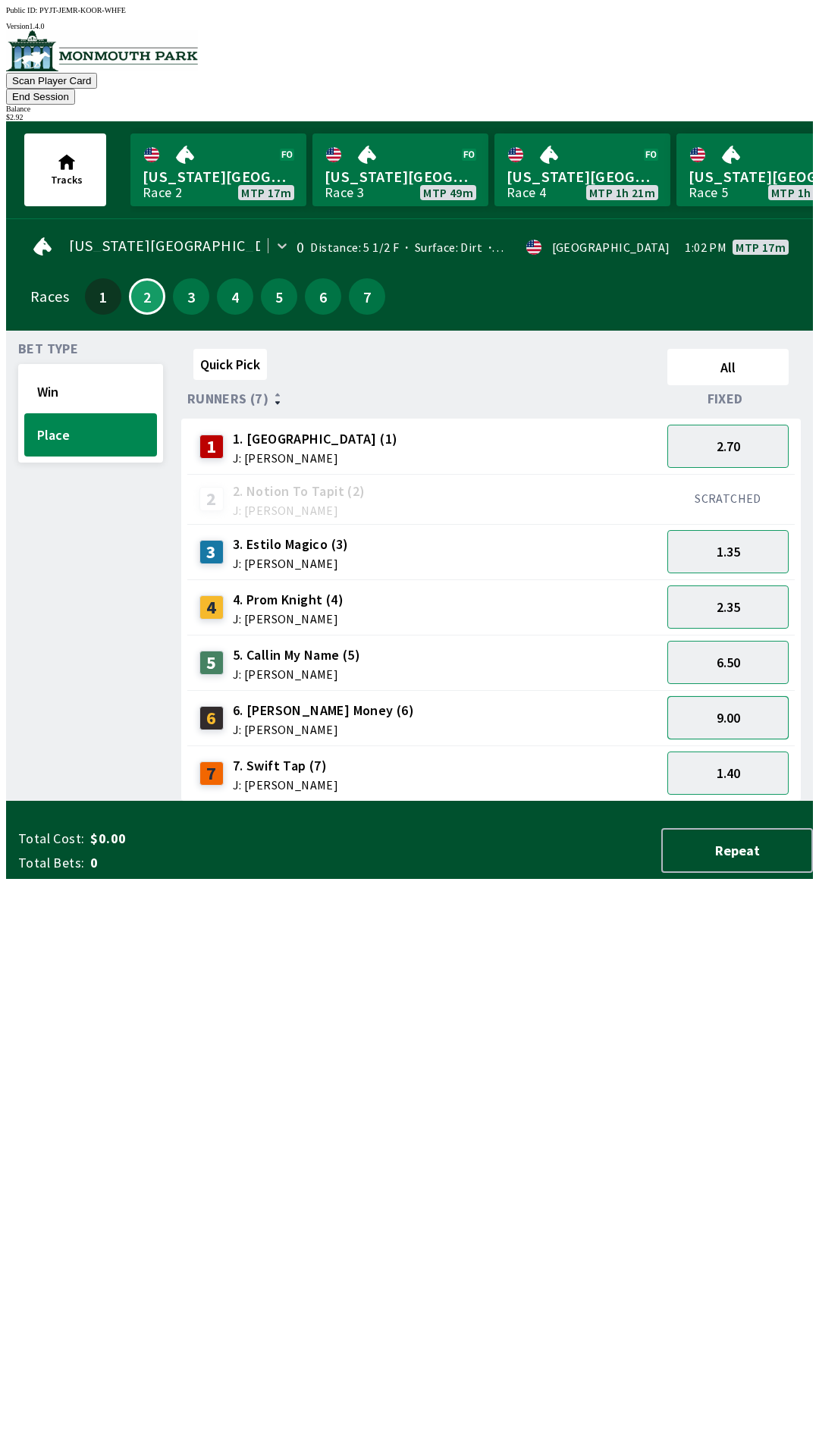
click at [743, 696] on button "9.00" at bounding box center [728, 717] width 122 height 43
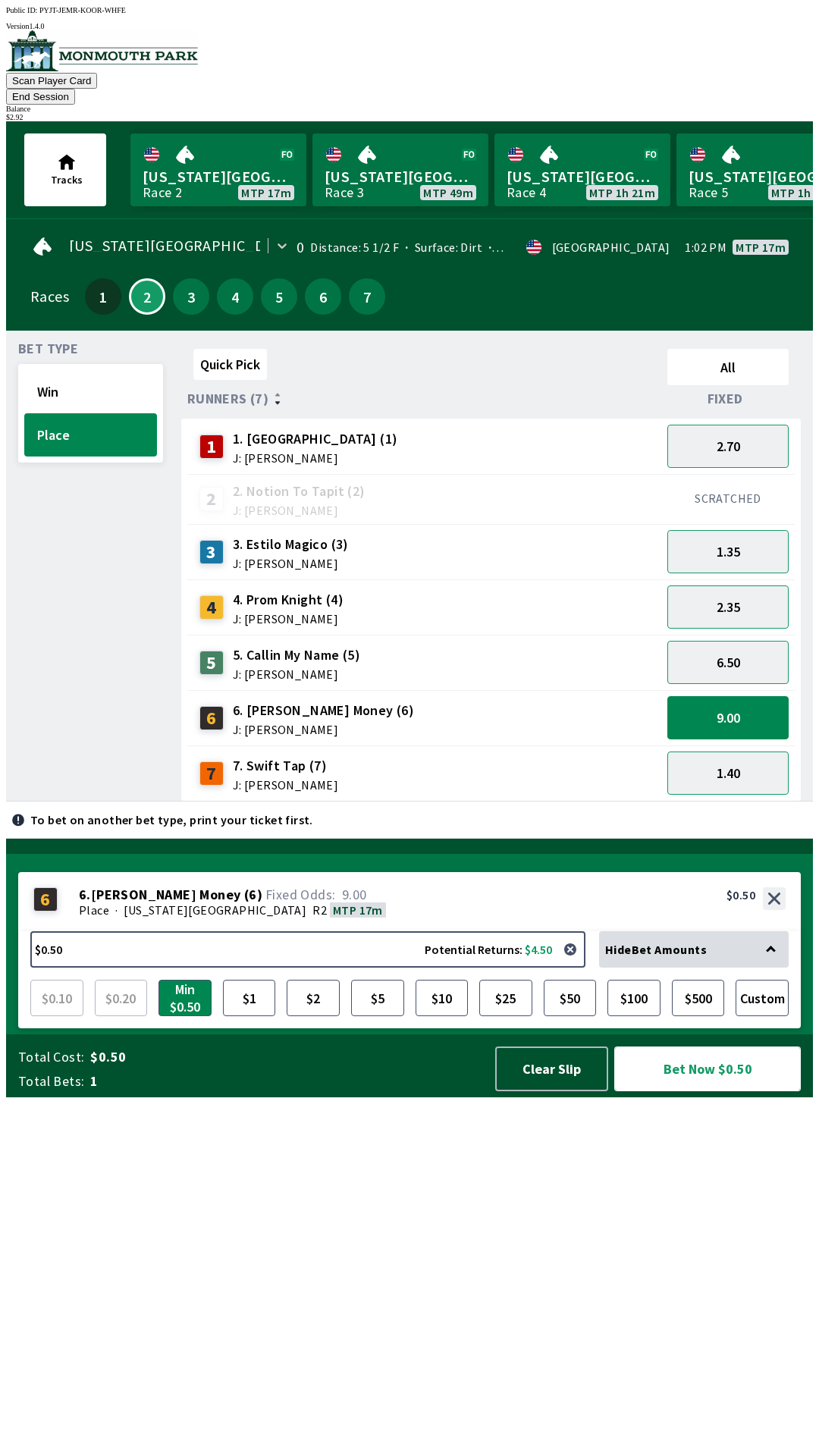
click at [688, 1091] on button "Bet Now $0.50" at bounding box center [707, 1068] width 187 height 45
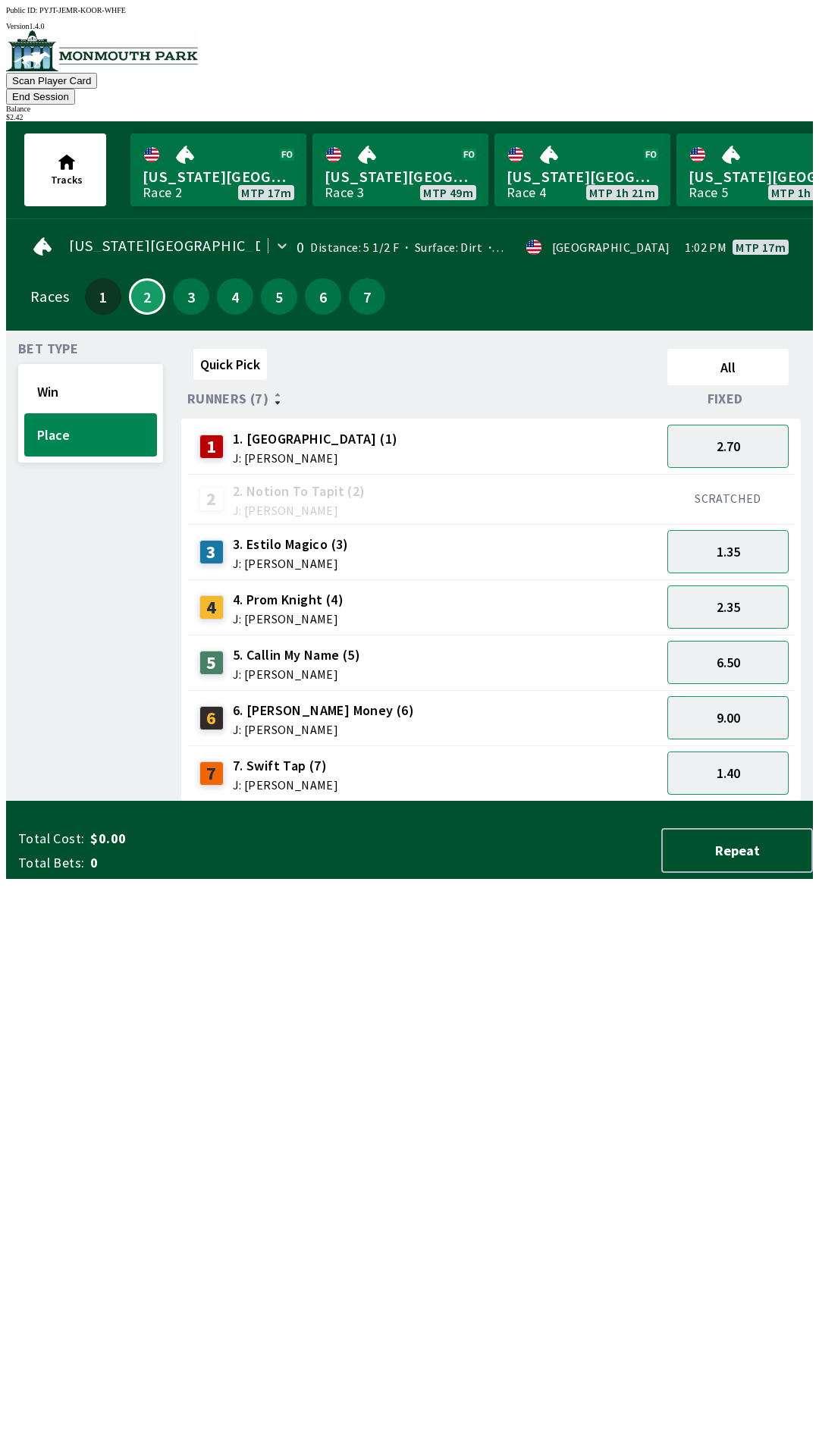
click at [65, 594] on div "Bet Type Win Place" at bounding box center [90, 572] width 145 height 459
click at [174, 282] on button "3" at bounding box center [191, 296] width 36 height 36
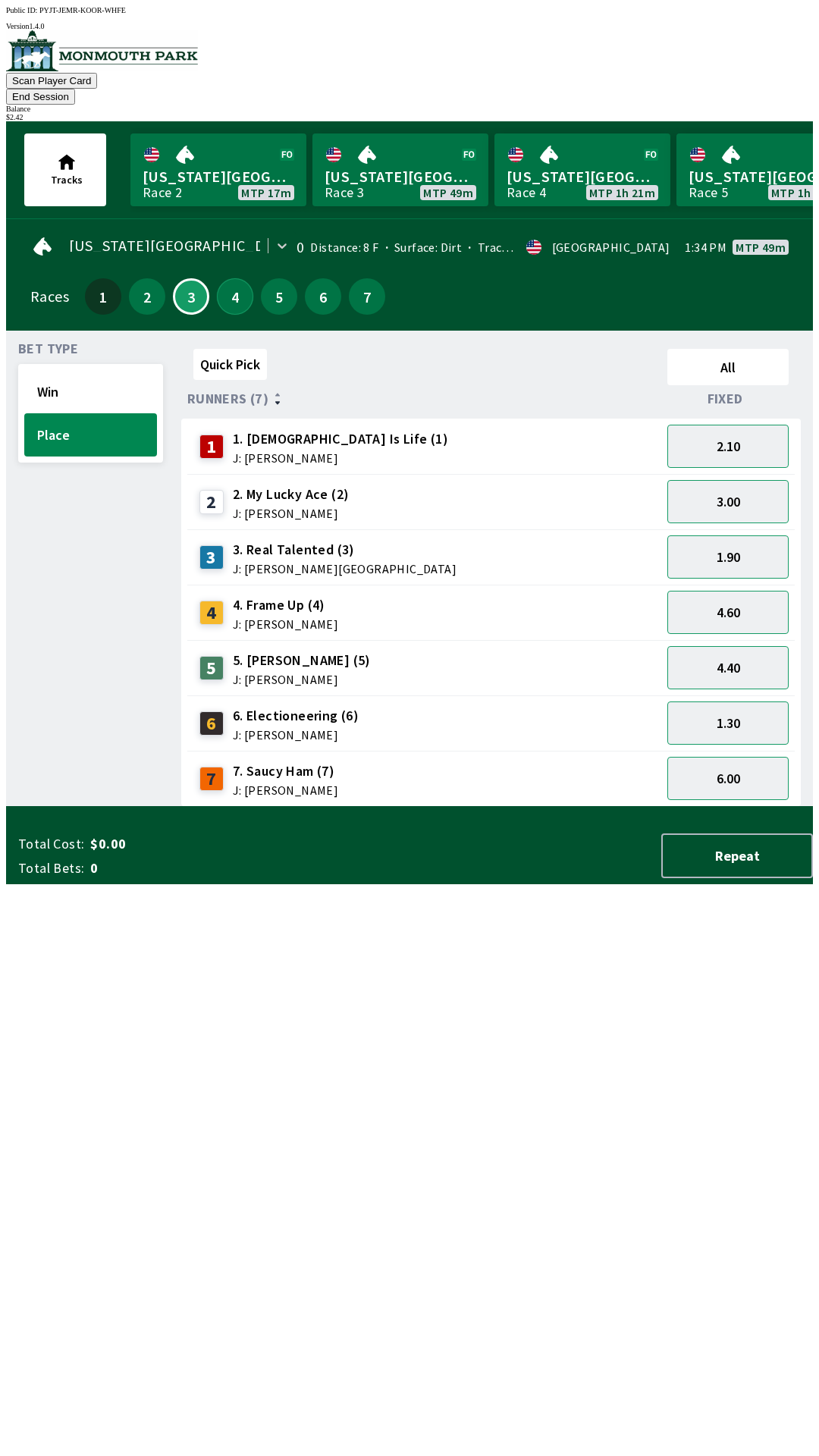
click at [221, 278] on button "4" at bounding box center [235, 296] width 36 height 36
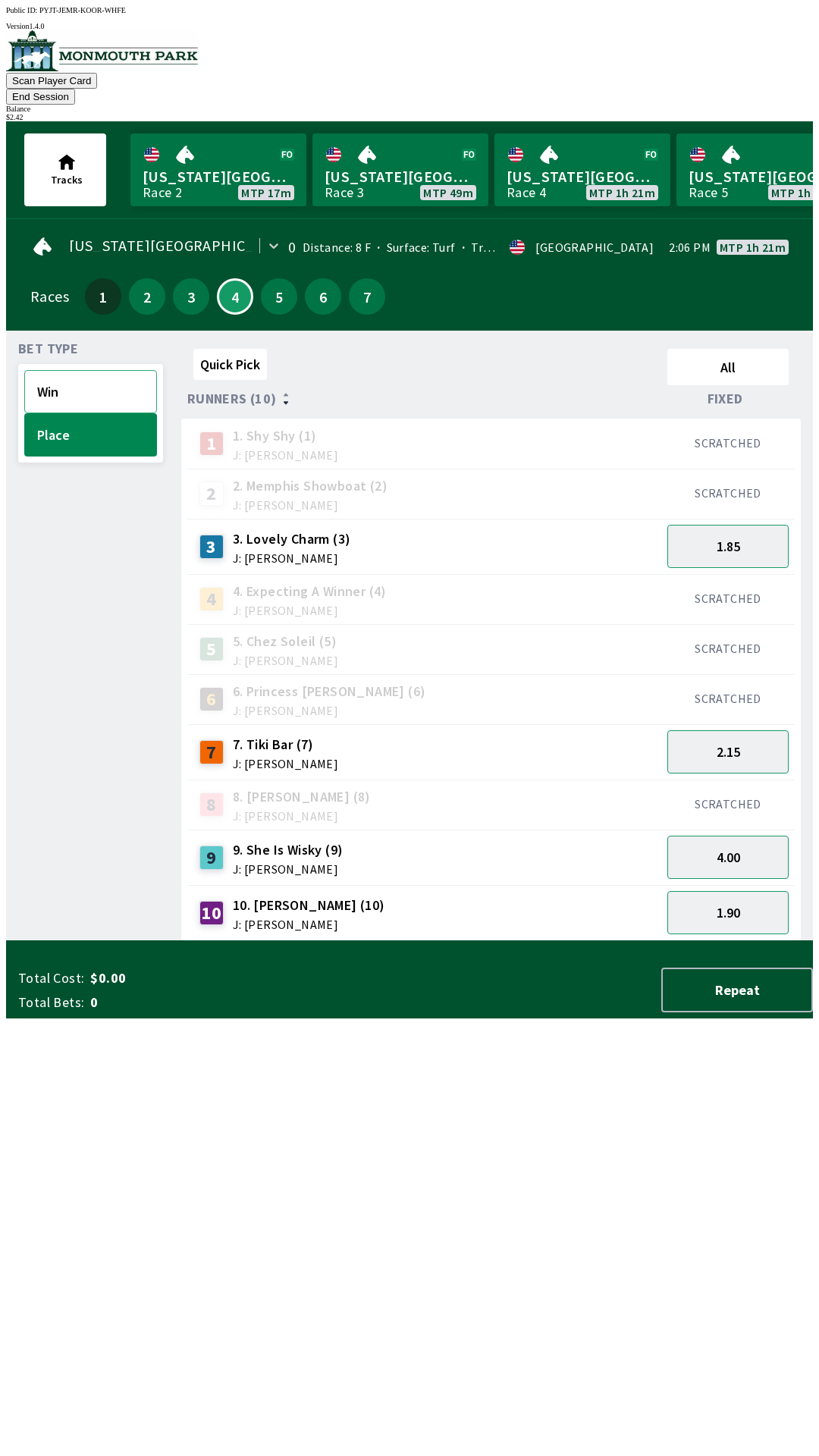
click at [122, 370] on button "Win" at bounding box center [90, 391] width 133 height 43
click at [735, 733] on button "3.20" at bounding box center [728, 751] width 122 height 43
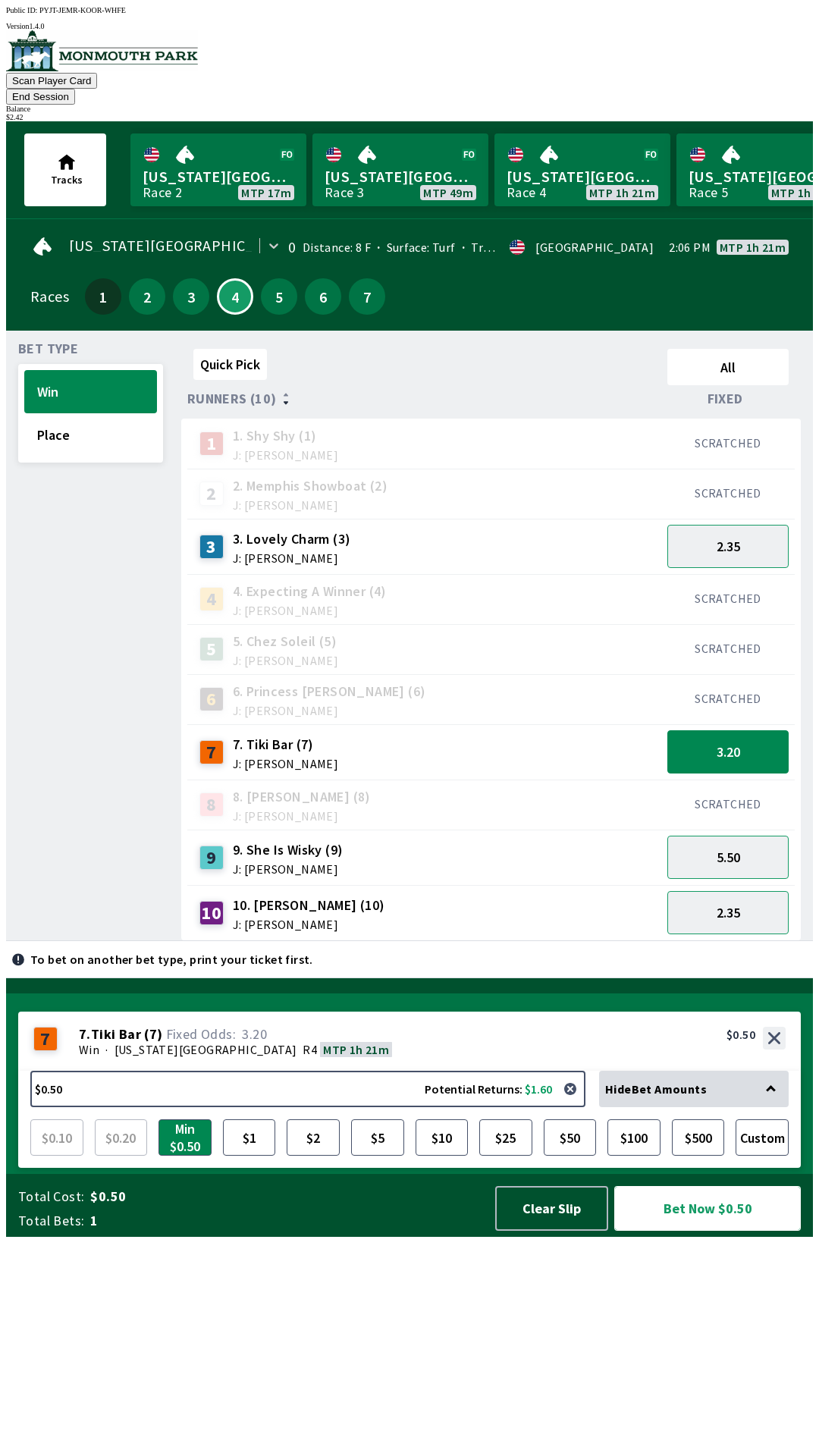
click at [707, 1231] on button "Bet Now $0.50" at bounding box center [707, 1208] width 187 height 45
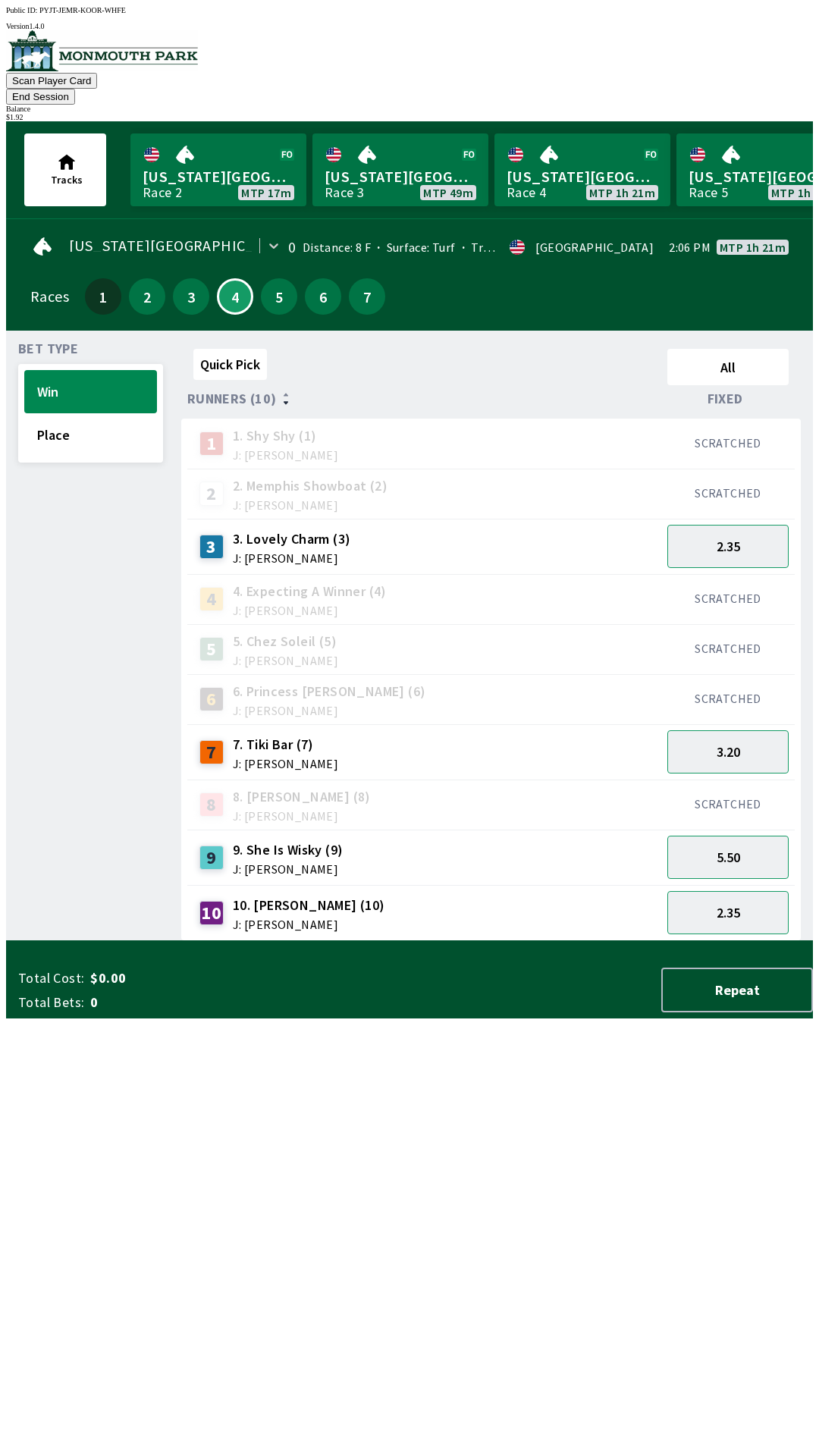
click at [52, 877] on div "Bet Type Win Place" at bounding box center [90, 642] width 145 height 598
click at [75, 89] on button "End Session" at bounding box center [40, 97] width 69 height 16
